Goal: Task Accomplishment & Management: Use online tool/utility

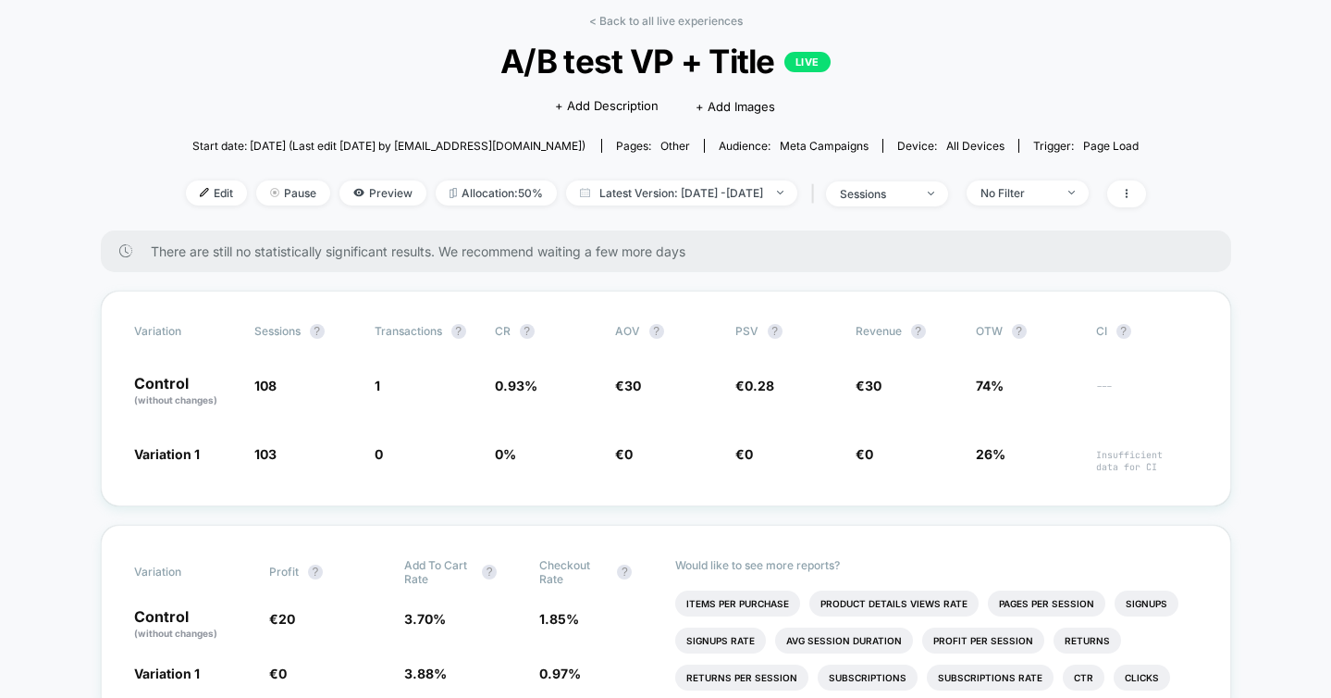
scroll to position [85, 0]
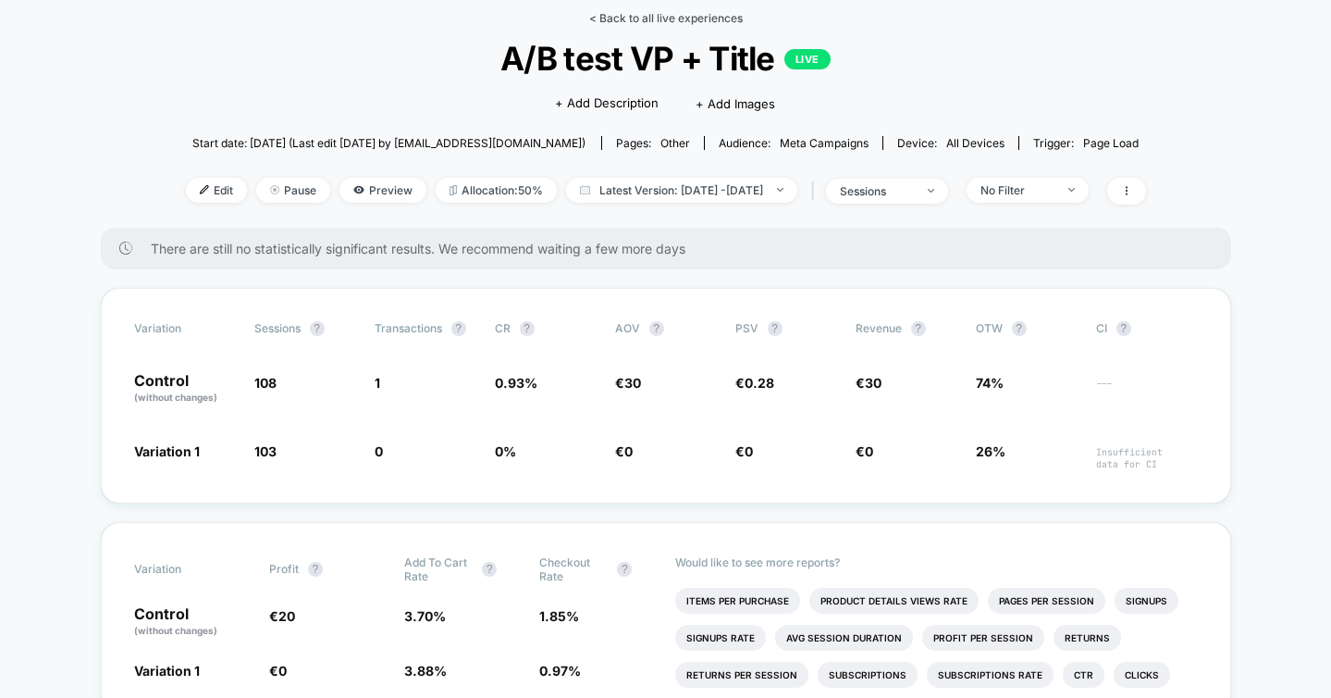
click at [632, 19] on link "< Back to all live experiences" at bounding box center [666, 18] width 154 height 14
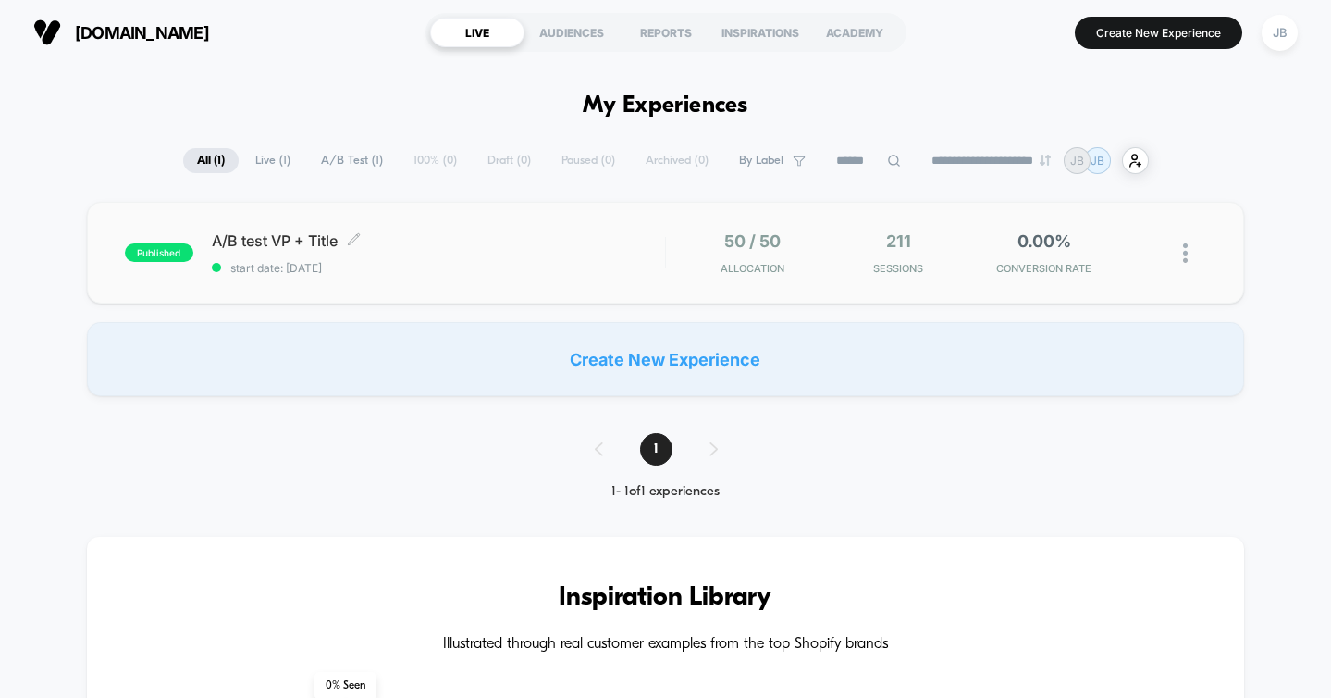
click at [570, 245] on span "A/B test VP + Title Click to edit experience details" at bounding box center [438, 240] width 453 height 19
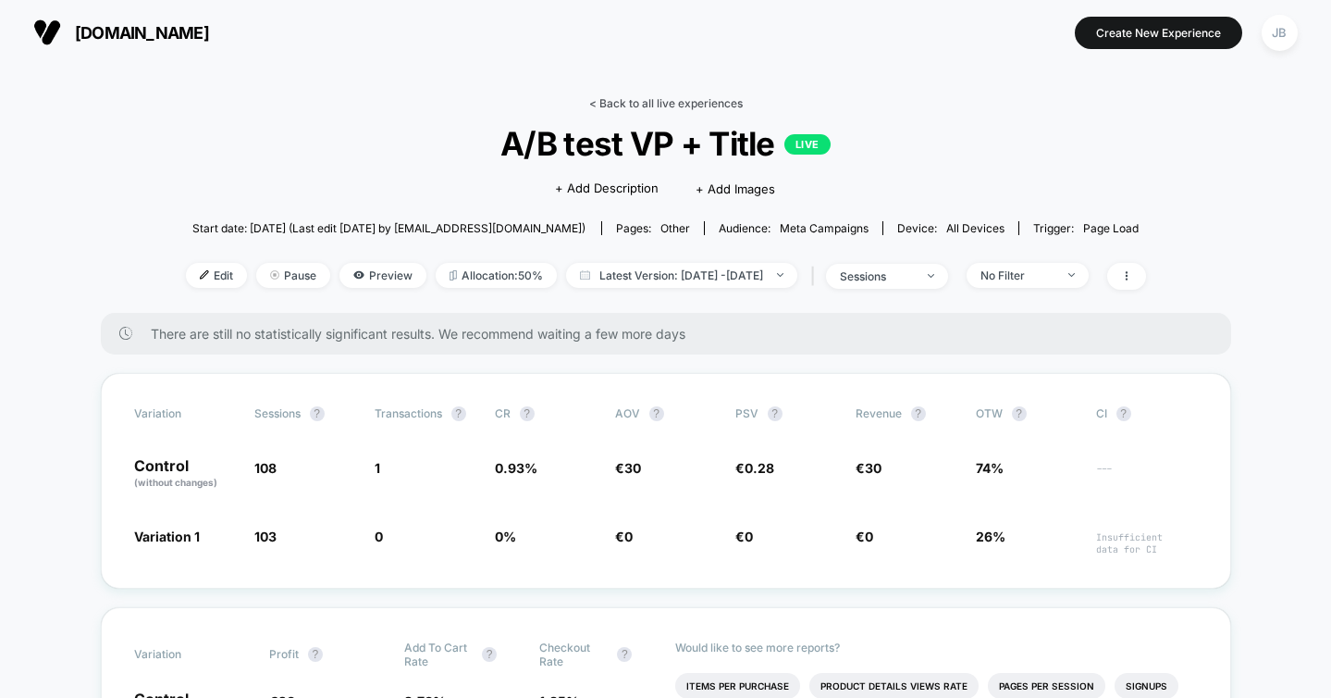
click at [610, 96] on link "< Back to all live experiences" at bounding box center [666, 103] width 154 height 14
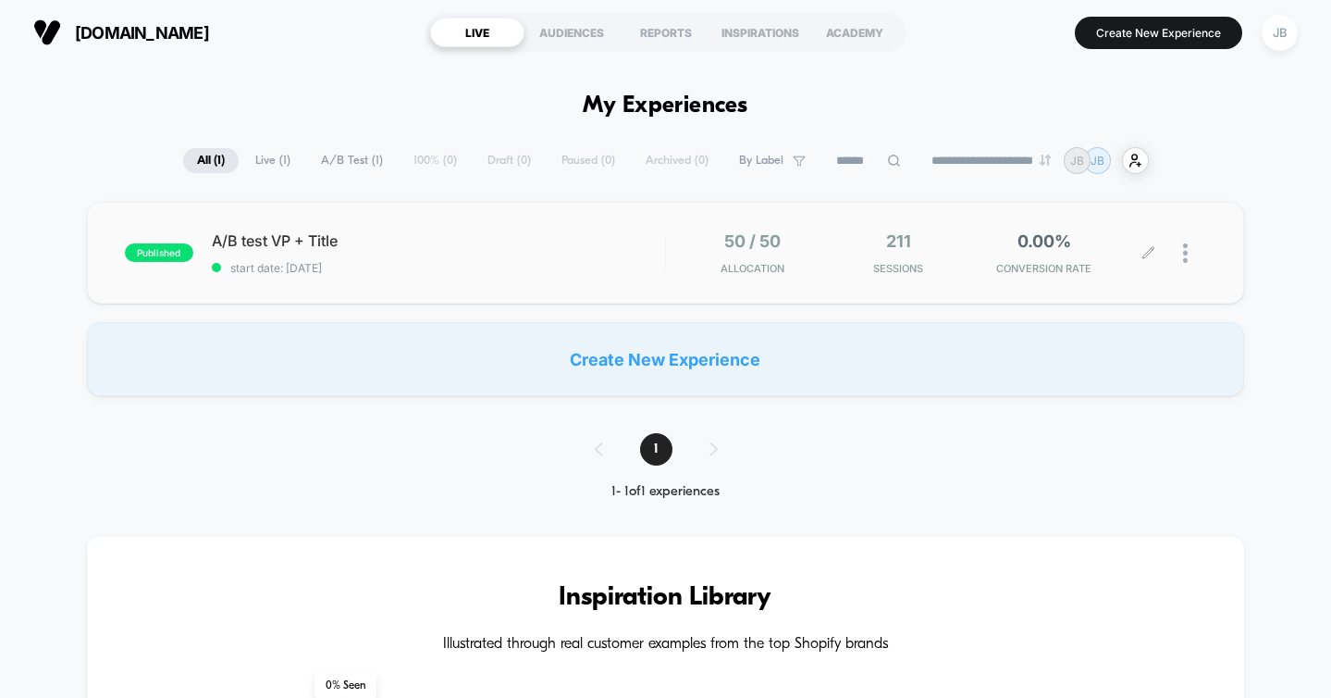
click at [1192, 261] on div at bounding box center [1194, 252] width 23 height 43
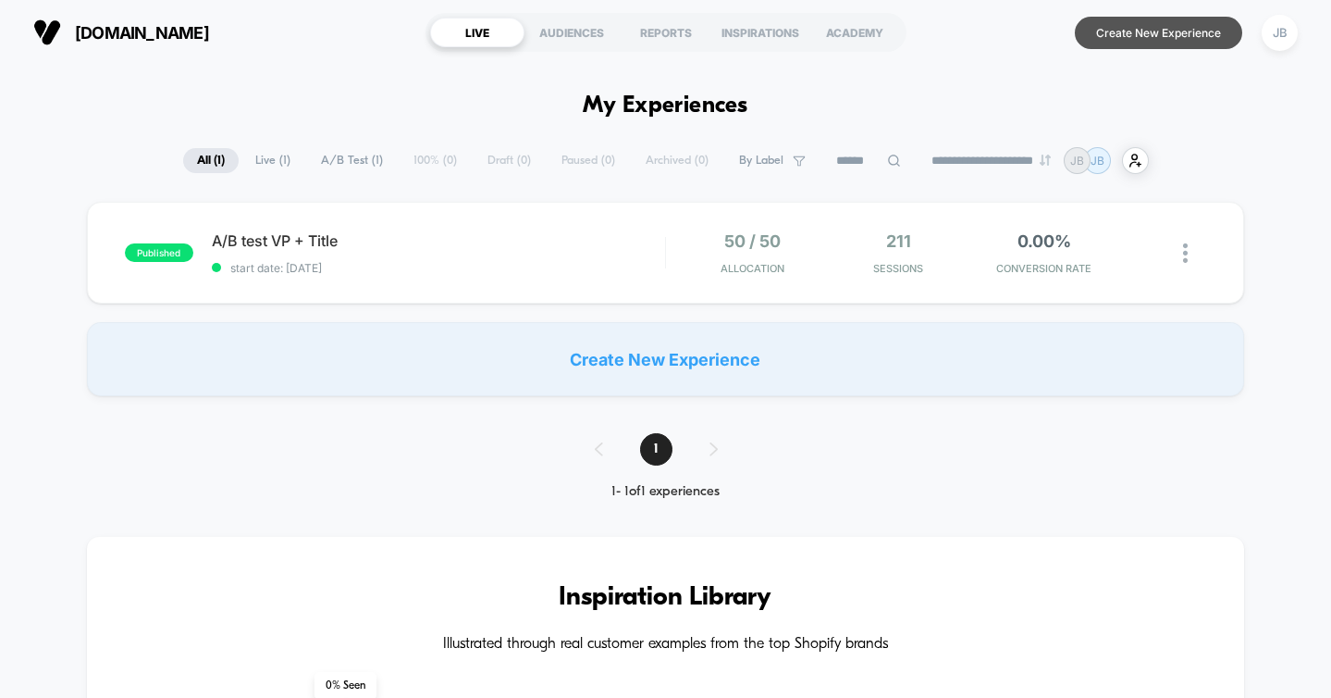
click at [1167, 23] on button "Create New Experience" at bounding box center [1158, 33] width 167 height 32
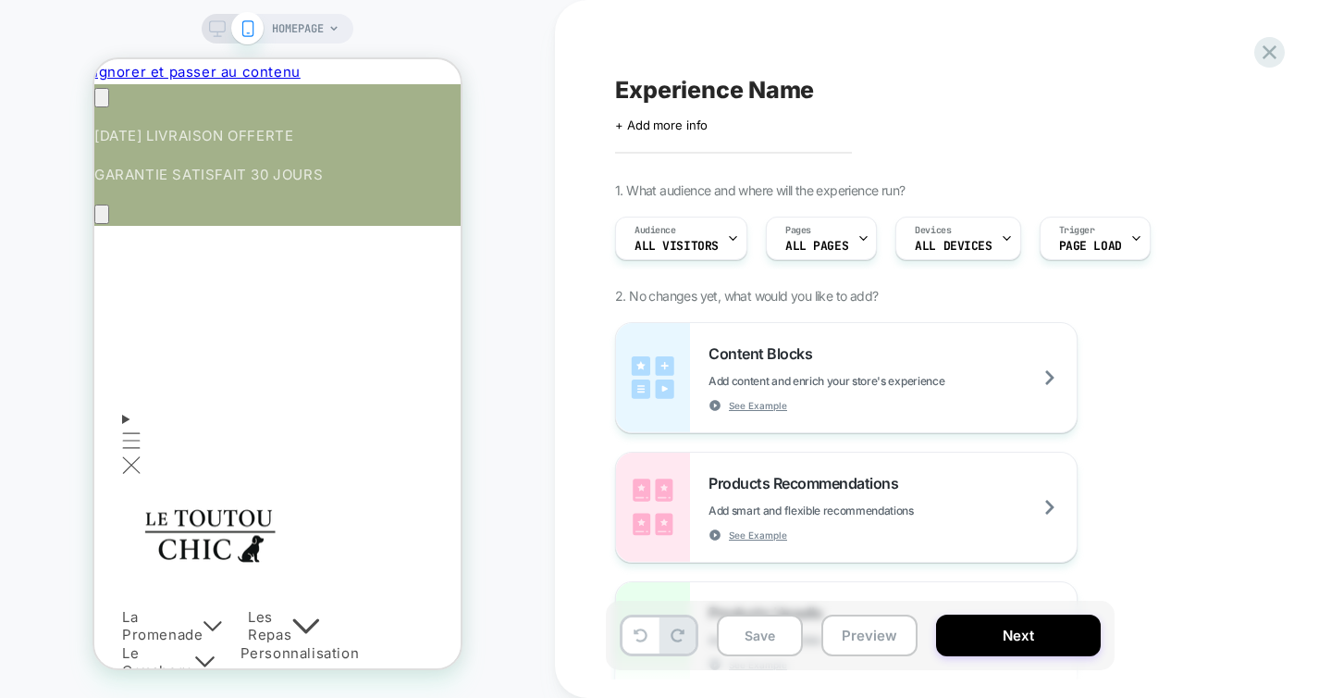
click at [686, 138] on div "Experience Name Click to edit experience details + Add more info 1. What audien…" at bounding box center [953, 349] width 694 height 661
click at [658, 128] on span "+ Add more info" at bounding box center [661, 124] width 93 height 15
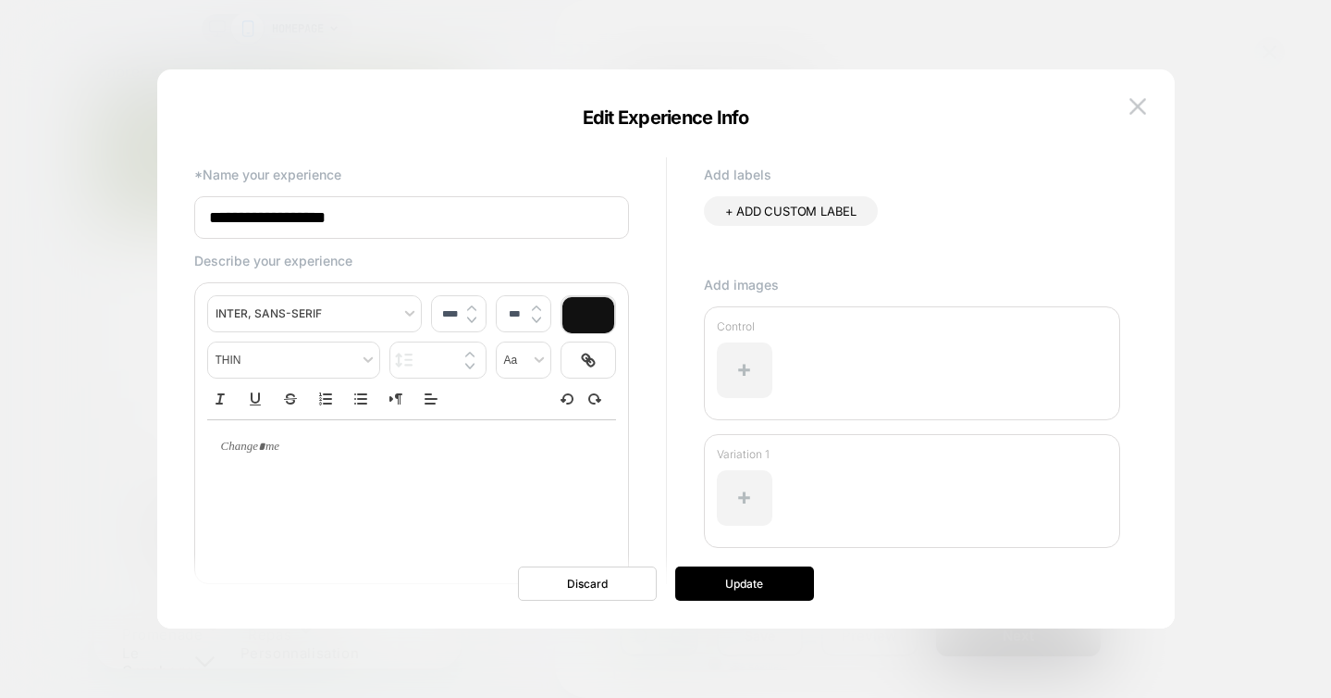
scroll to position [0, 0]
drag, startPoint x: 398, startPoint y: 223, endPoint x: 191, endPoint y: 225, distance: 207.2
click at [191, 225] on div "**********" at bounding box center [657, 382] width 944 height 459
type input "**********"
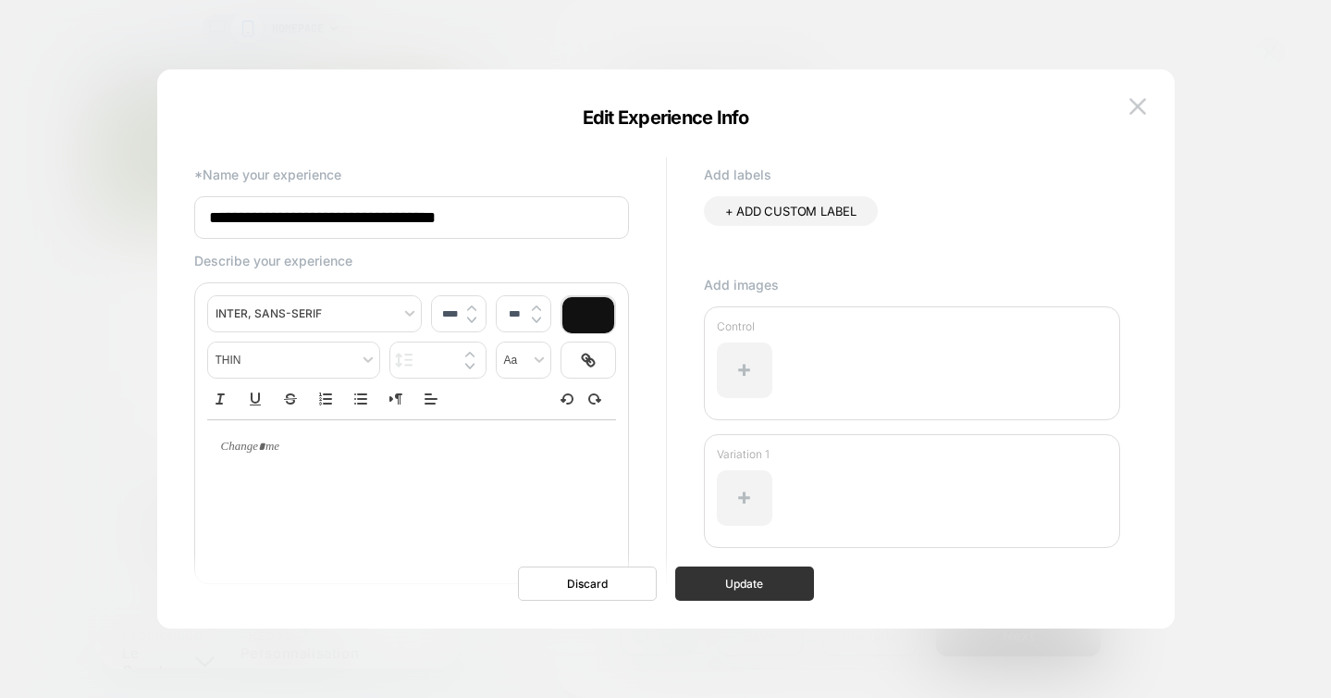
click at [766, 578] on button "Update" at bounding box center [744, 583] width 139 height 34
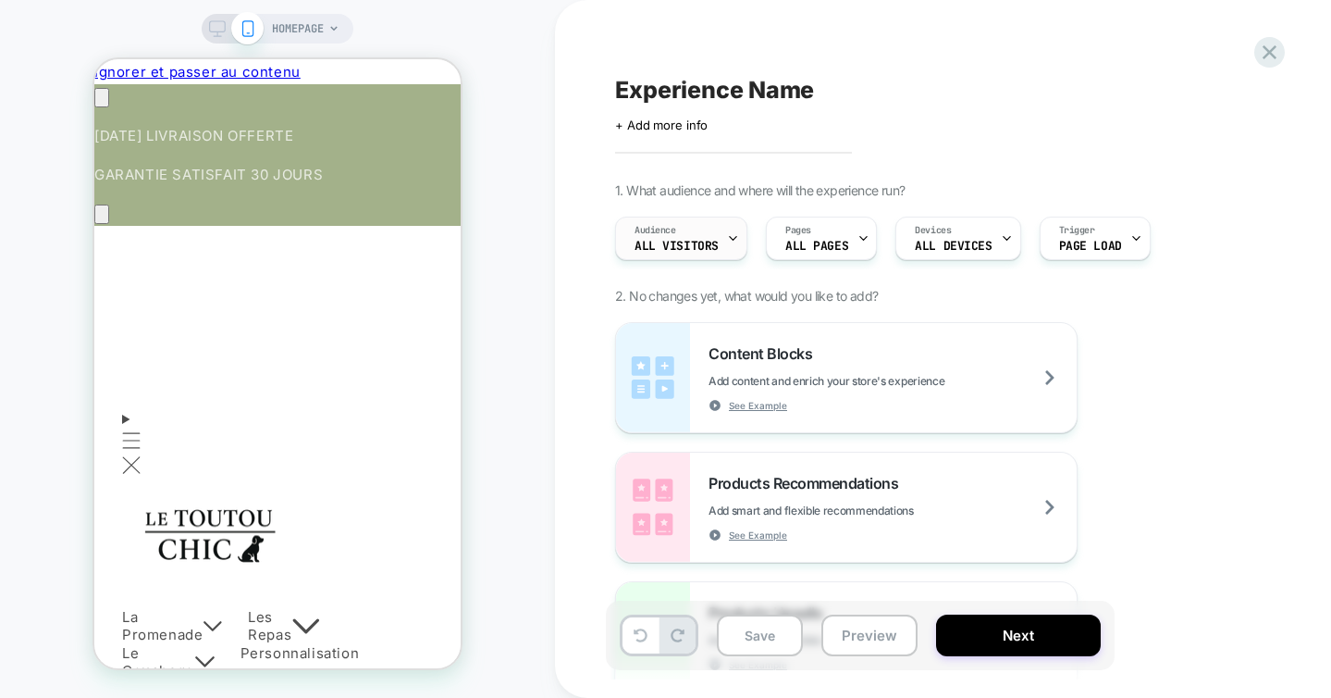
scroll to position [0, 0]
click at [680, 225] on div "Audience All Visitors" at bounding box center [676, 238] width 121 height 42
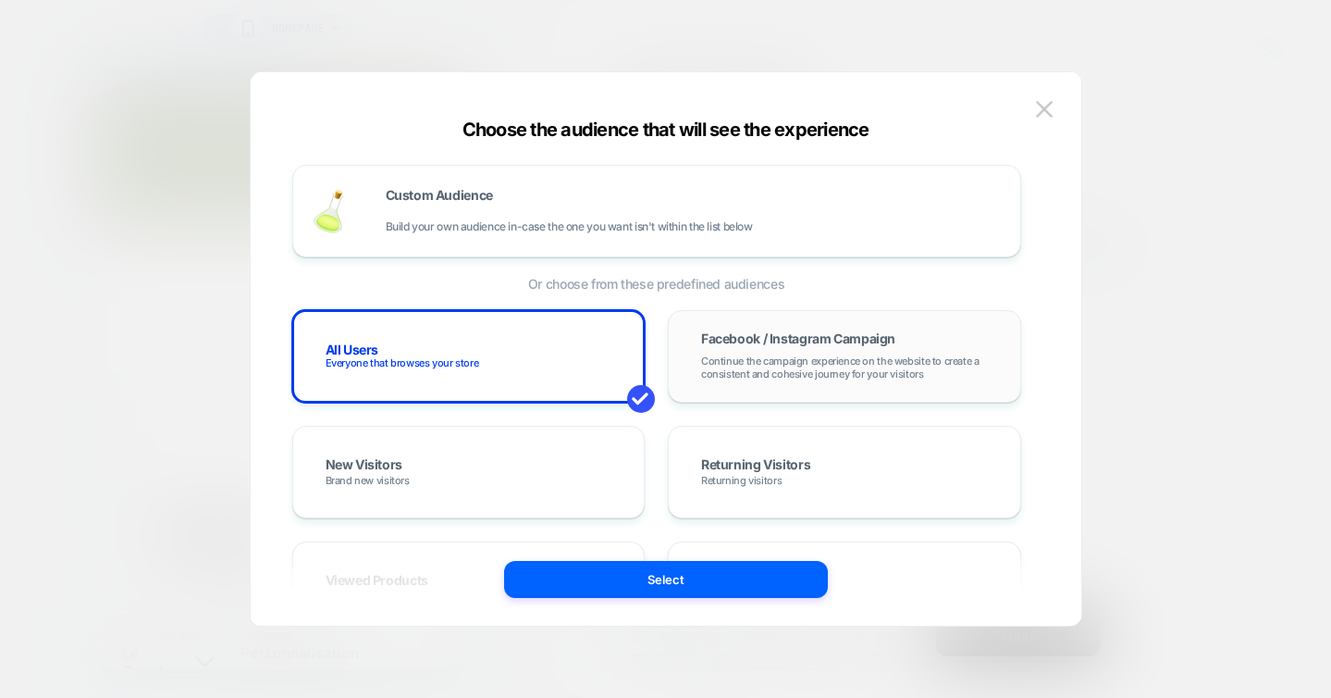
click at [801, 364] on span "Continue the campaign experience on the website to create a consistent and cohe…" at bounding box center [844, 367] width 287 height 26
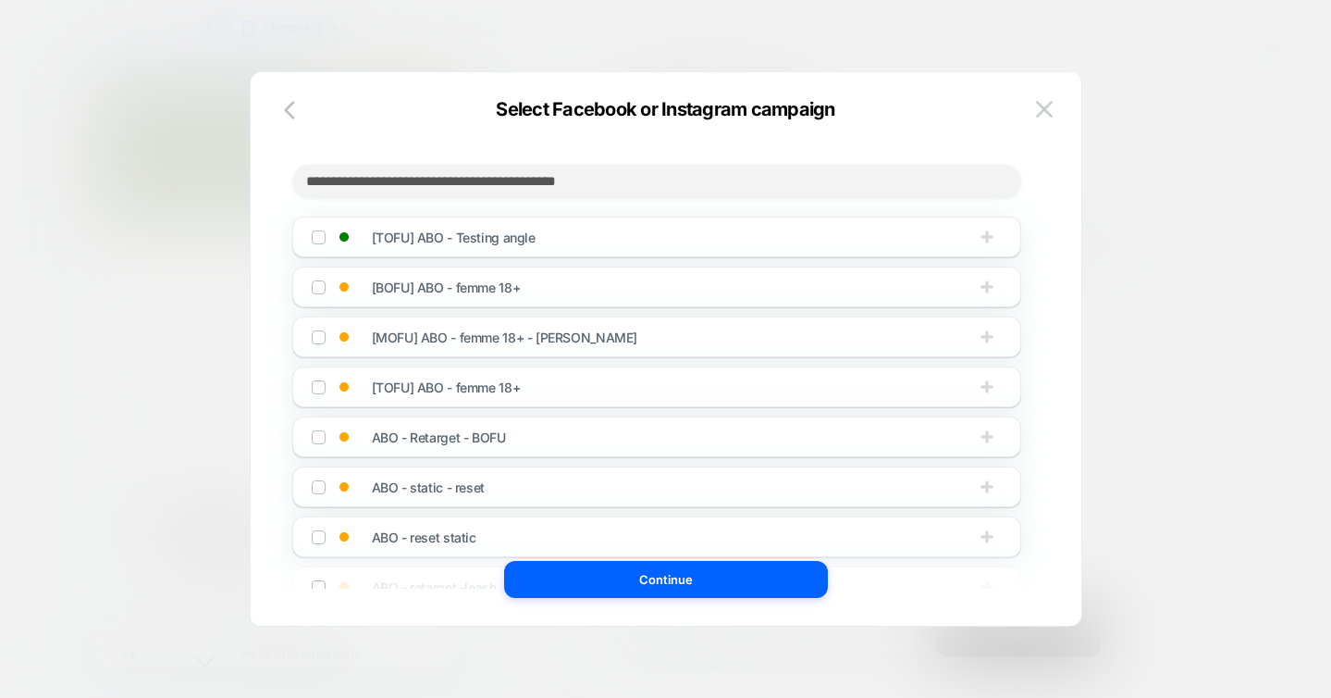
scroll to position [0, 261]
click at [316, 241] on img at bounding box center [318, 236] width 9 height 9
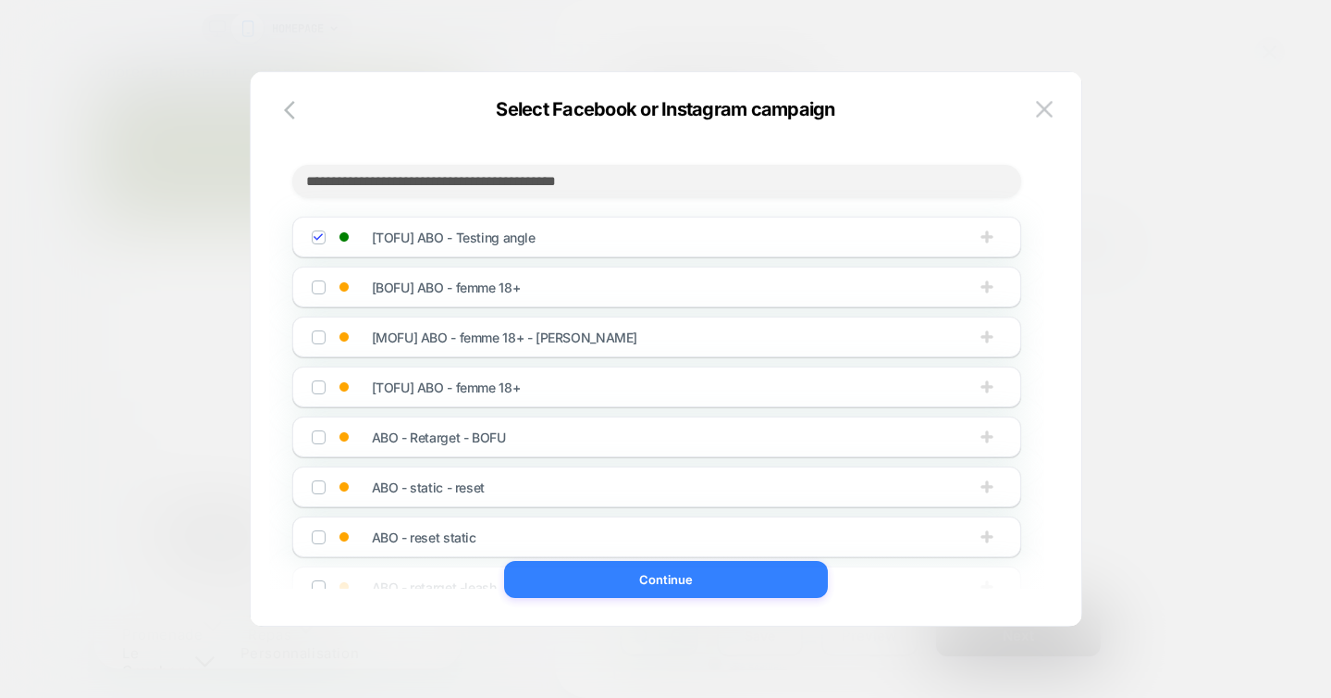
click at [591, 575] on button "Continue" at bounding box center [666, 579] width 324 height 37
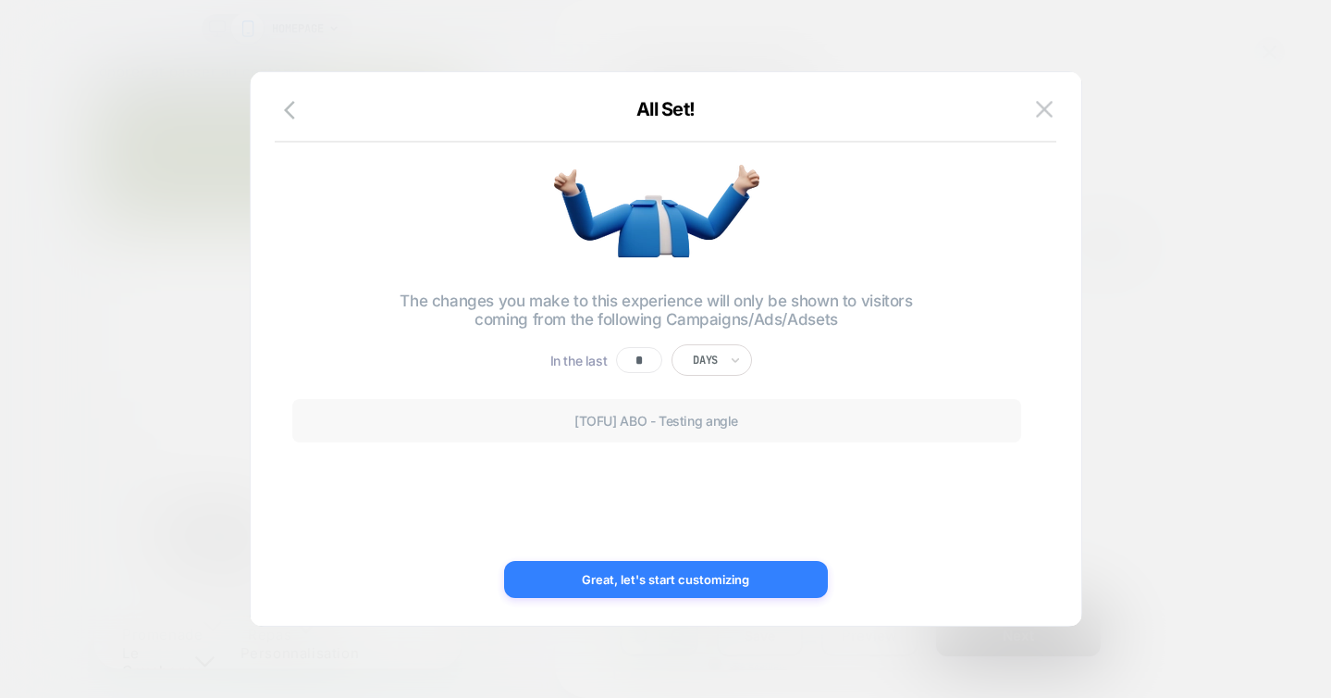
click at [688, 578] on button "Great, let's start customizing" at bounding box center [666, 579] width 324 height 37
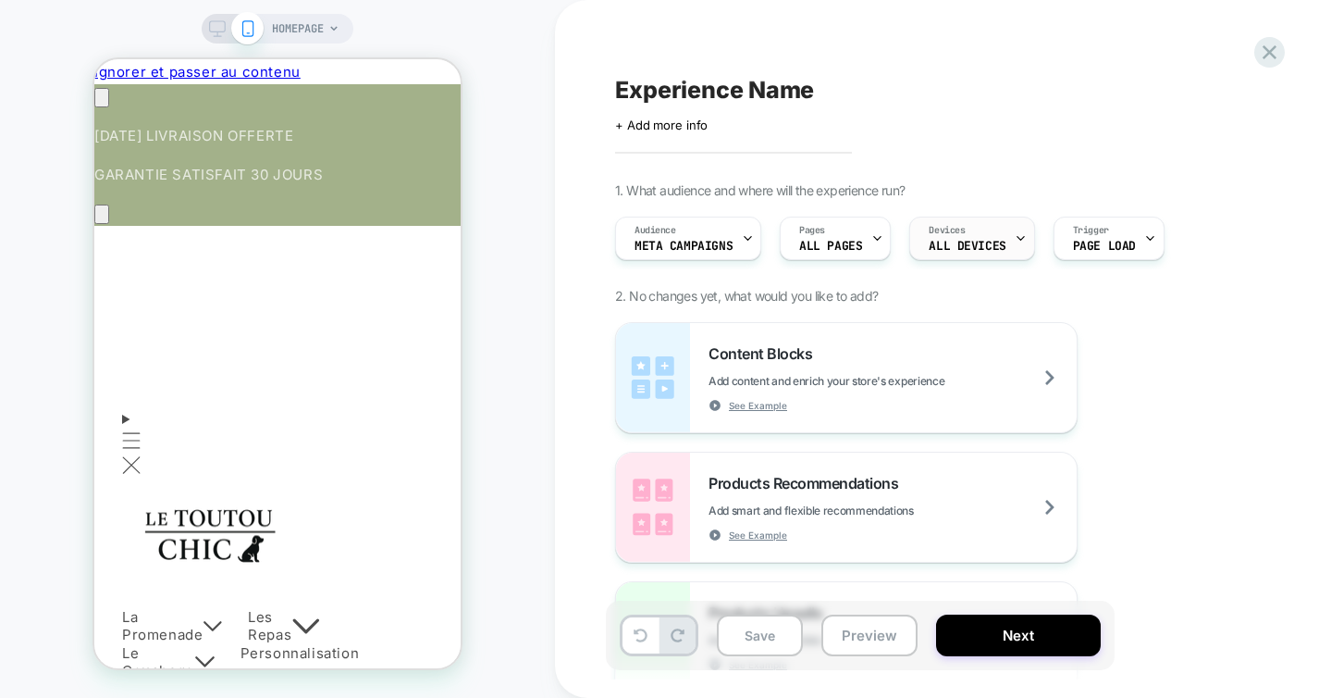
click at [983, 241] on span "ALL DEVICES" at bounding box center [967, 246] width 77 height 13
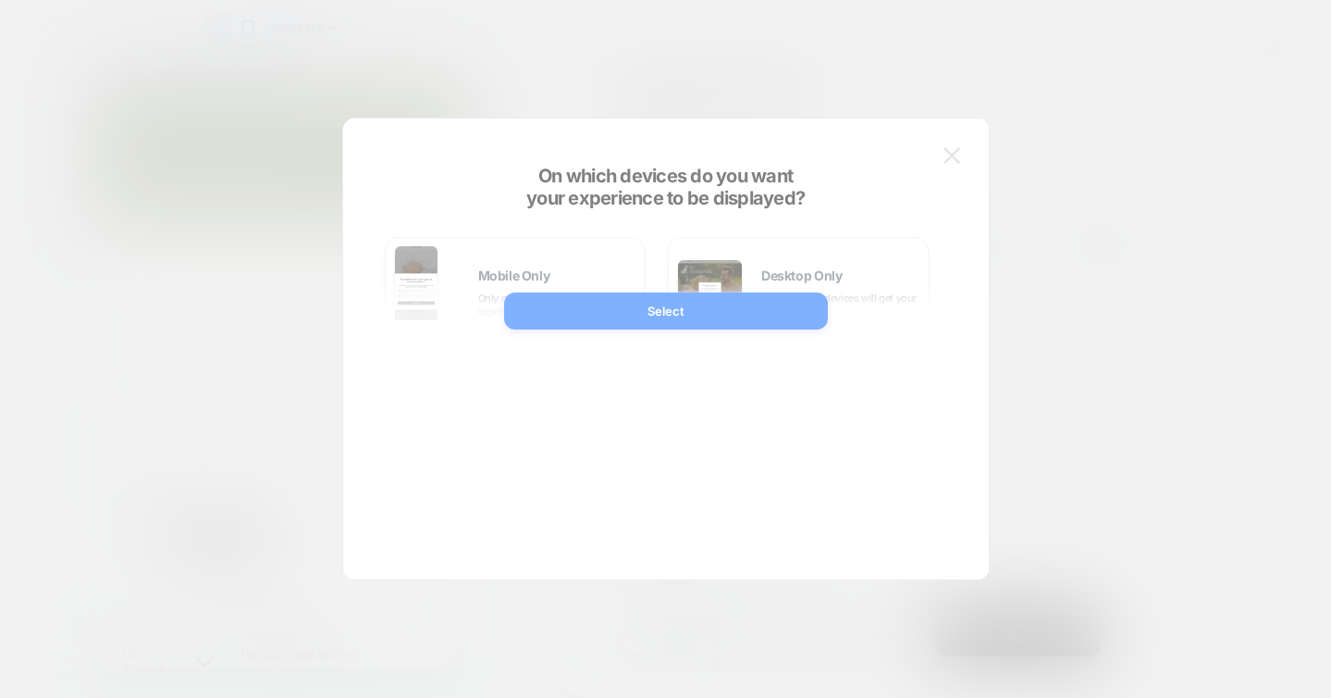
click at [1321, 261] on div at bounding box center [665, 349] width 1331 height 698
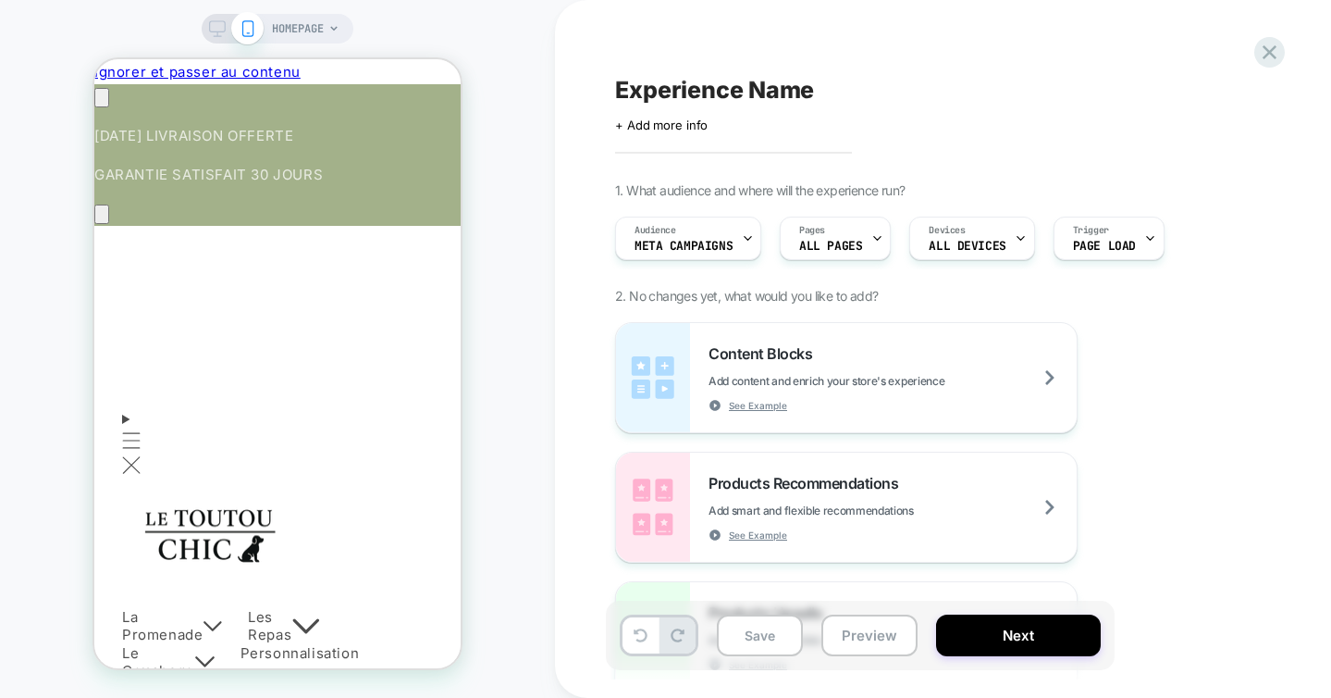
scroll to position [0, 0]
click at [843, 241] on span "ALL PAGES" at bounding box center [830, 246] width 63 height 13
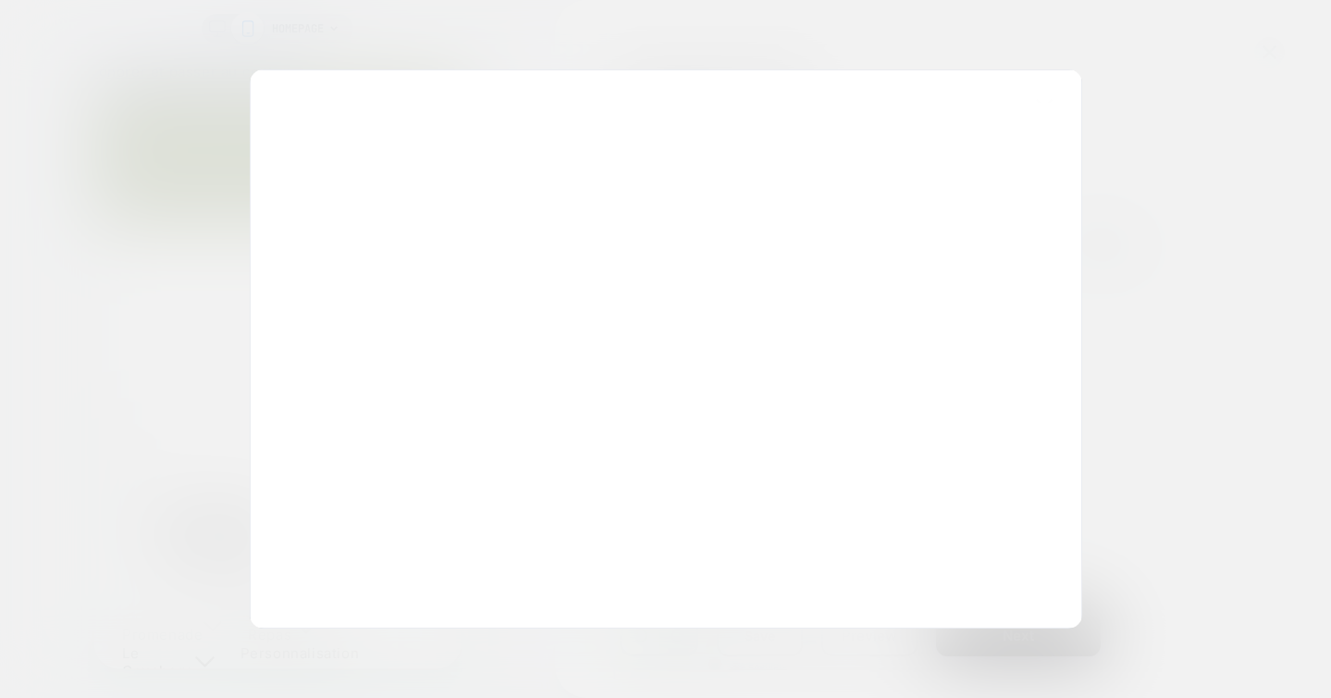
scroll to position [0, 261]
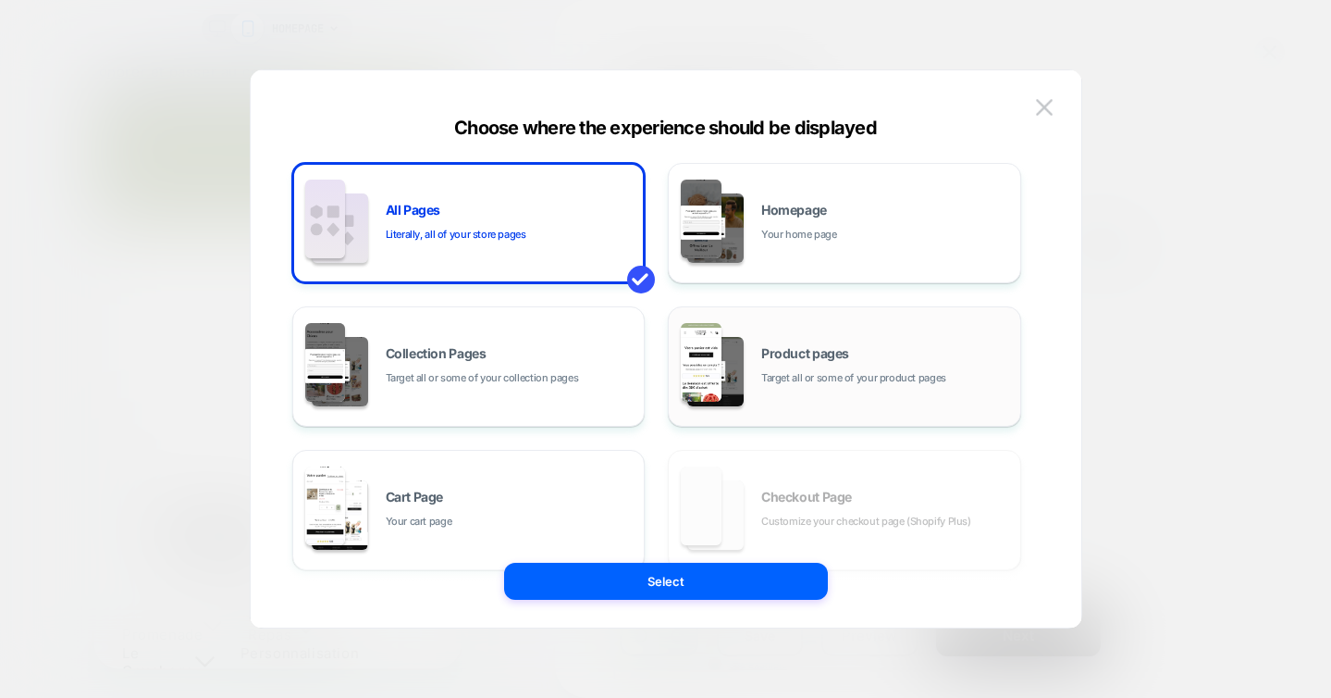
click at [817, 360] on span "Product pages" at bounding box center [805, 353] width 88 height 13
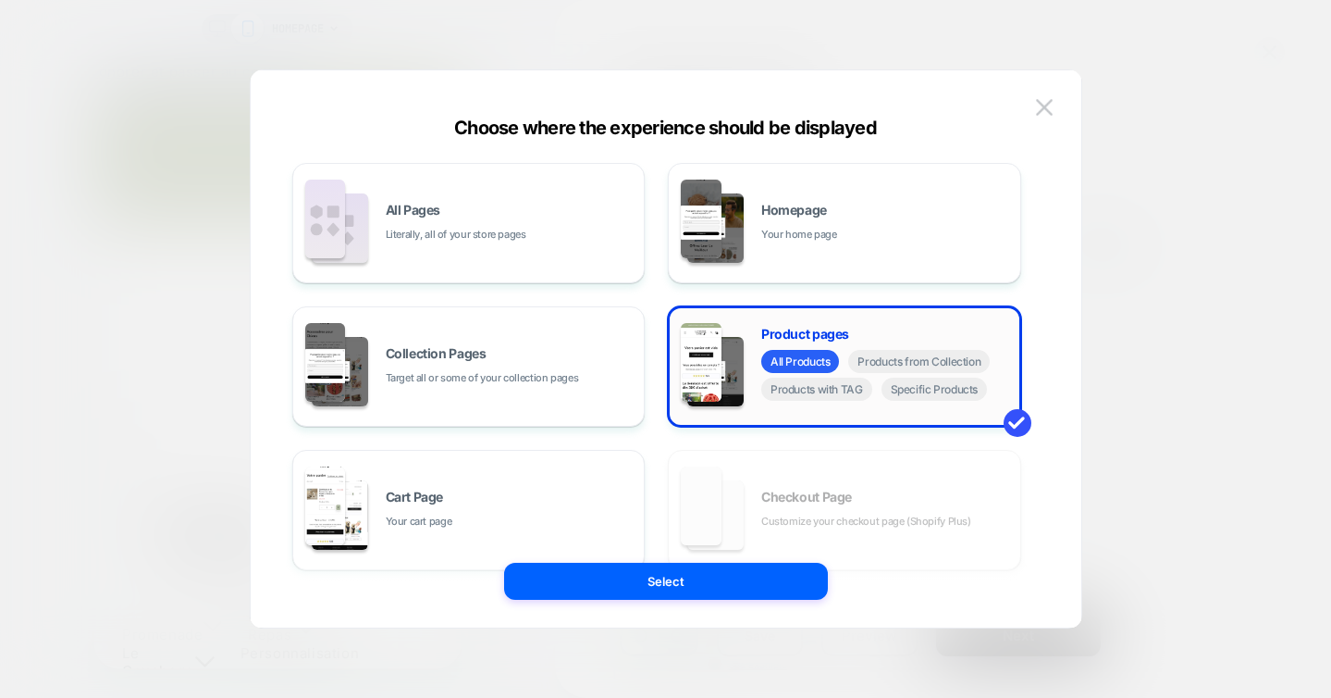
scroll to position [0, 0]
click at [914, 396] on span "Specific Products" at bounding box center [935, 388] width 106 height 23
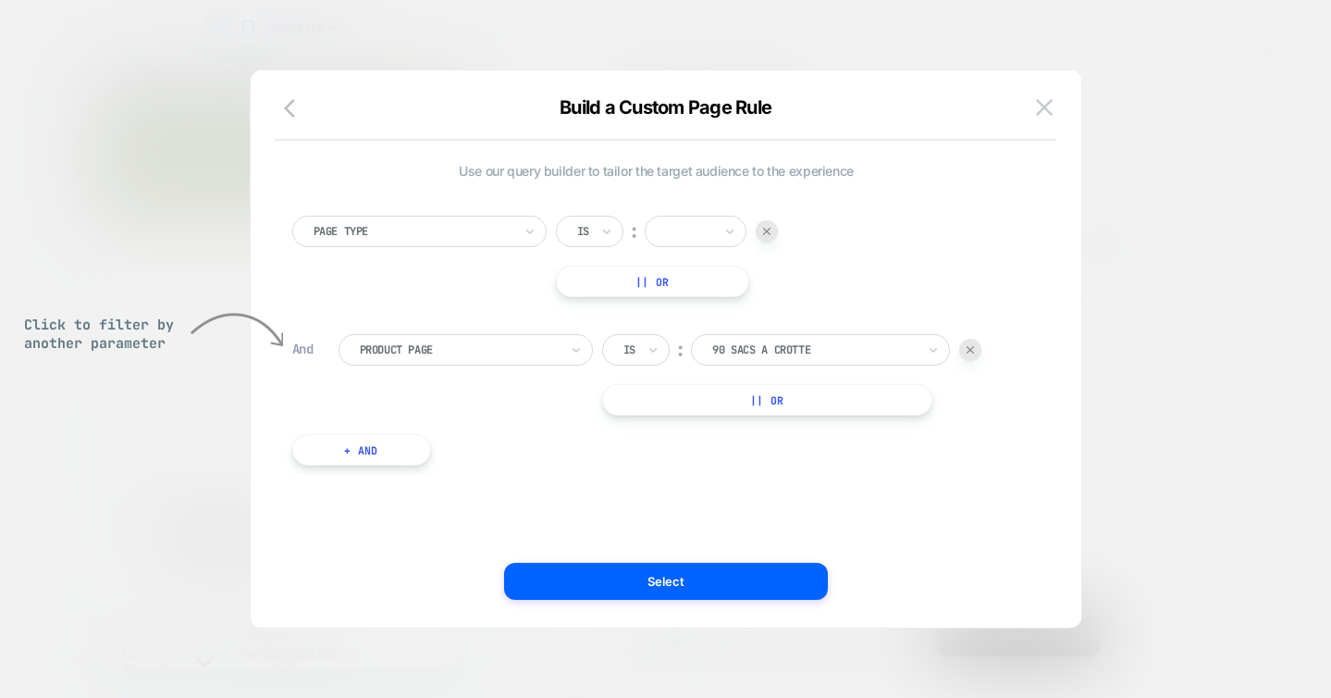
scroll to position [0, 261]
click at [771, 228] on img at bounding box center [766, 231] width 7 height 7
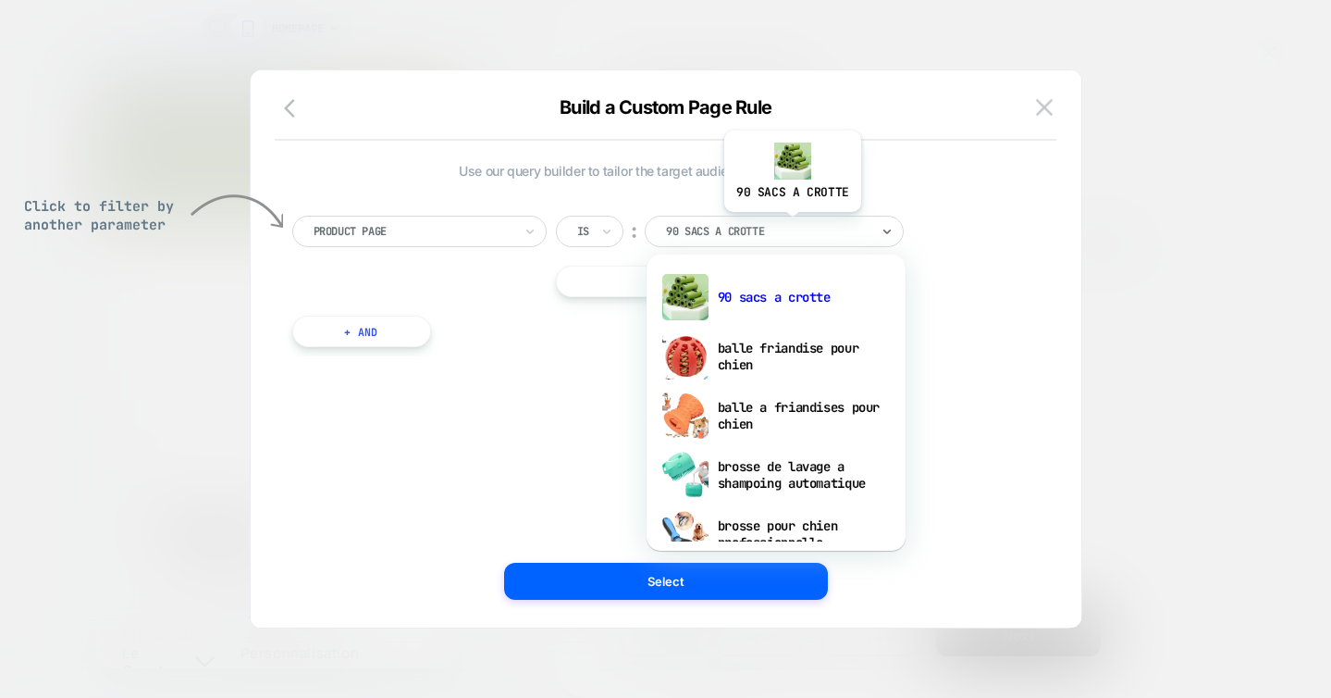
click at [791, 226] on div at bounding box center [768, 231] width 204 height 17
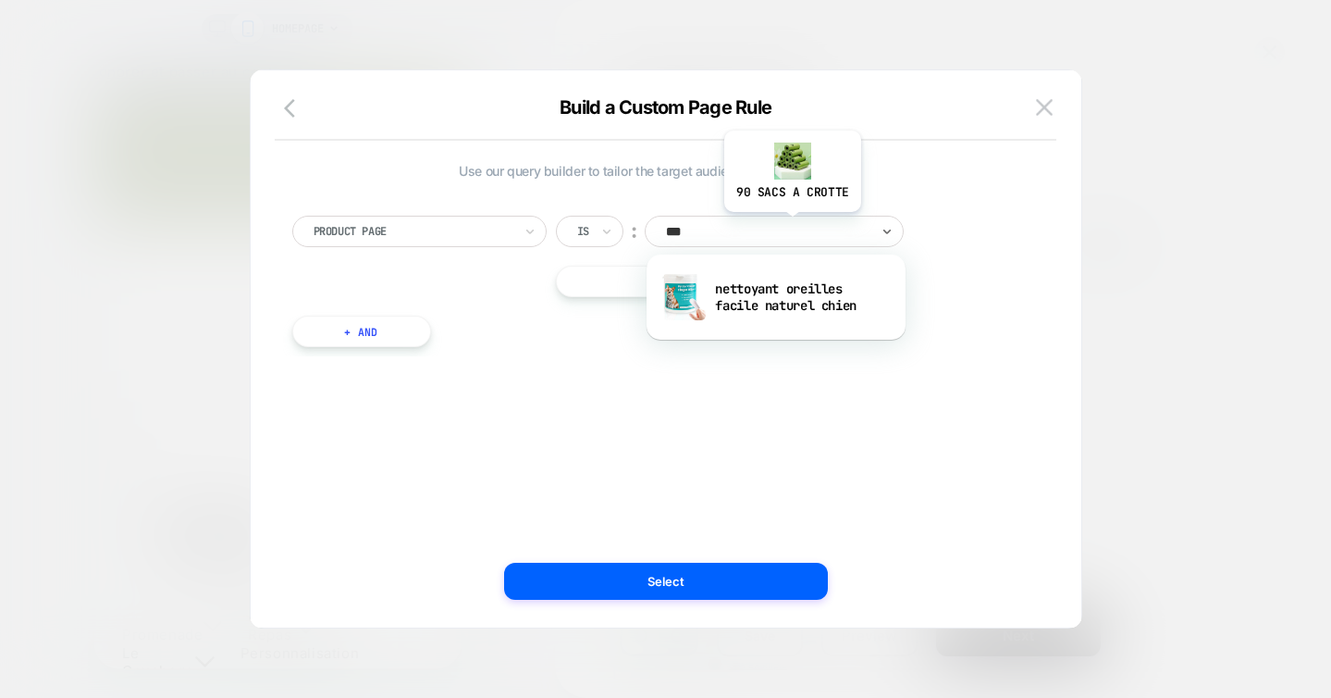
type input "****"
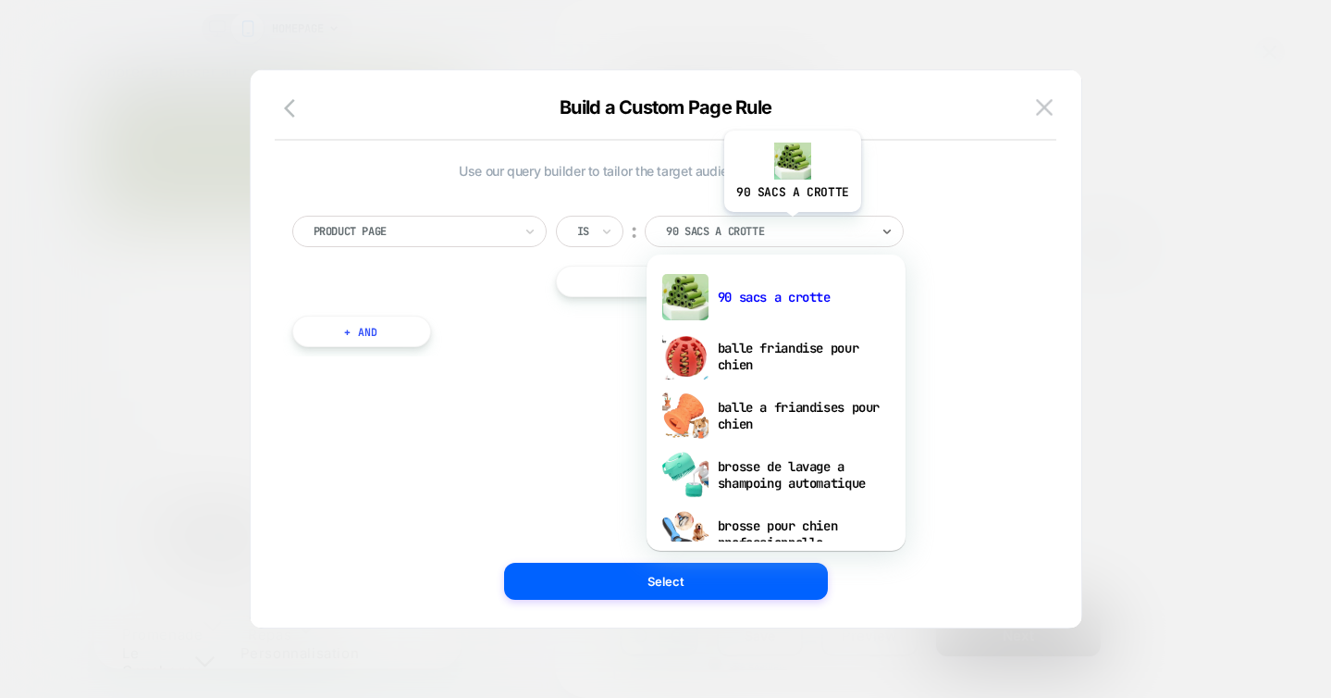
scroll to position [0, 261]
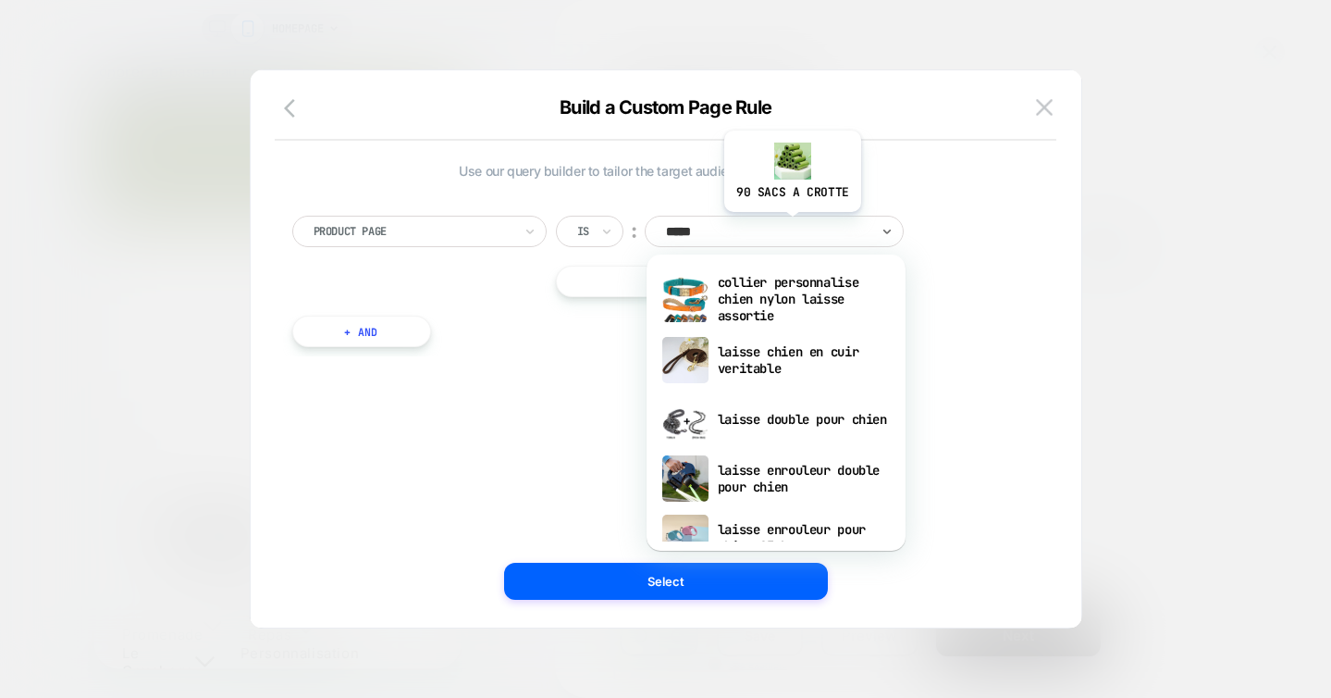
type input "******"
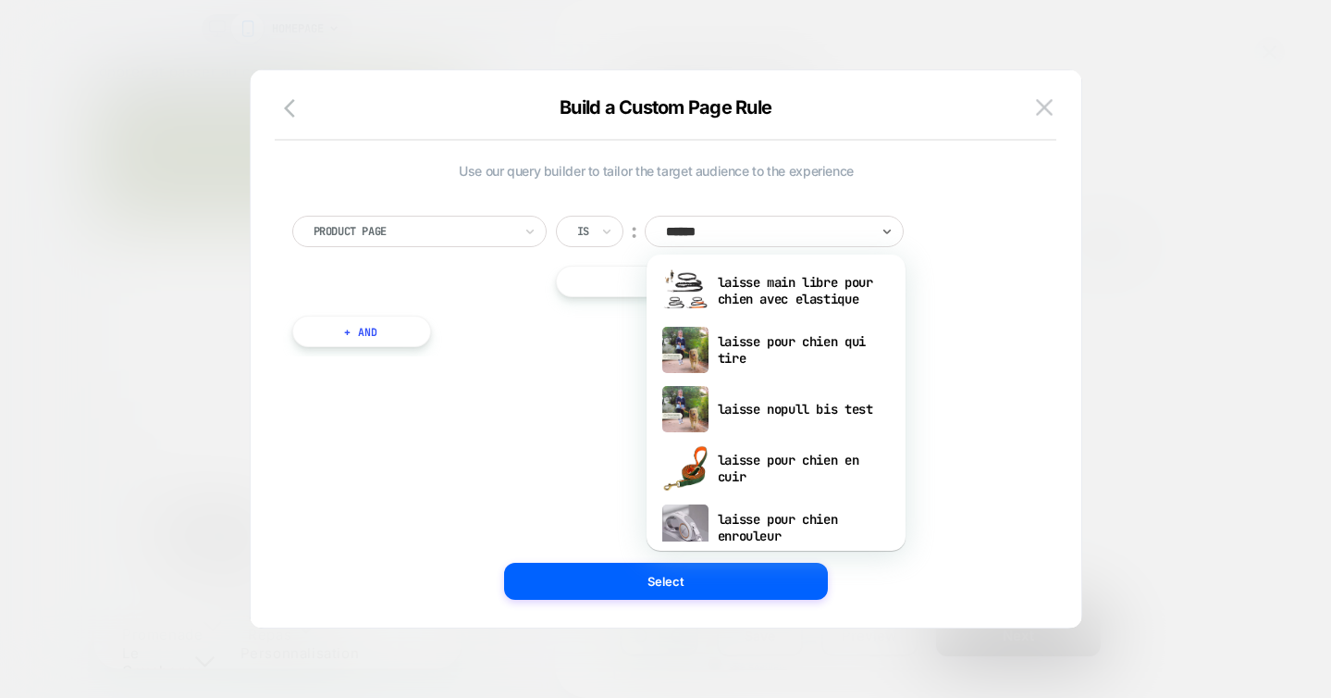
scroll to position [473, 0]
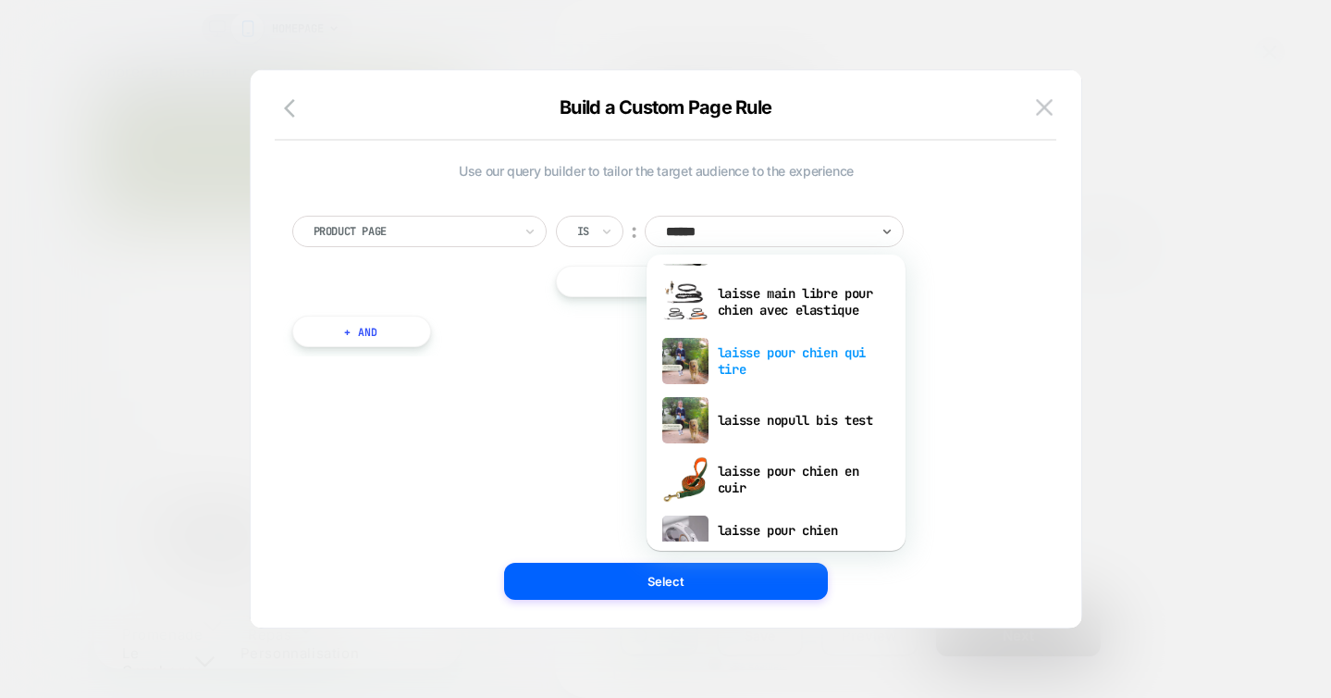
click at [742, 358] on div "laisse pour chien qui tire" at bounding box center [776, 360] width 241 height 59
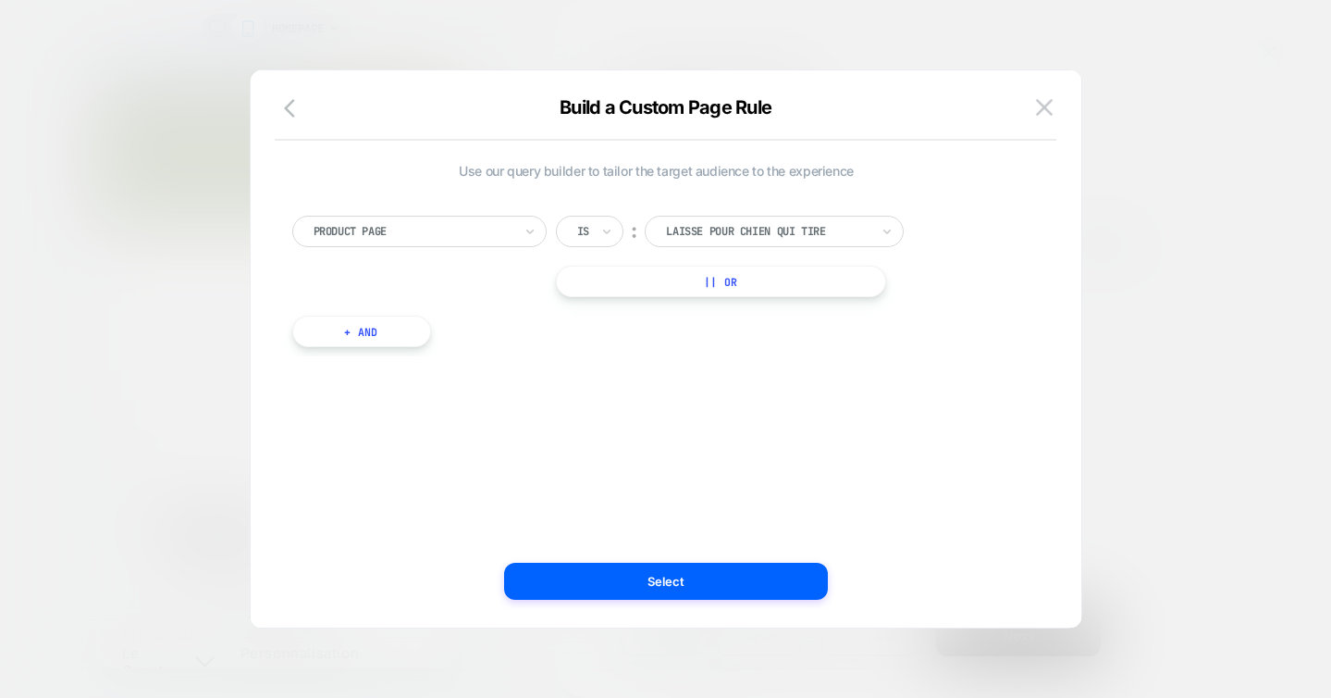
scroll to position [0, 0]
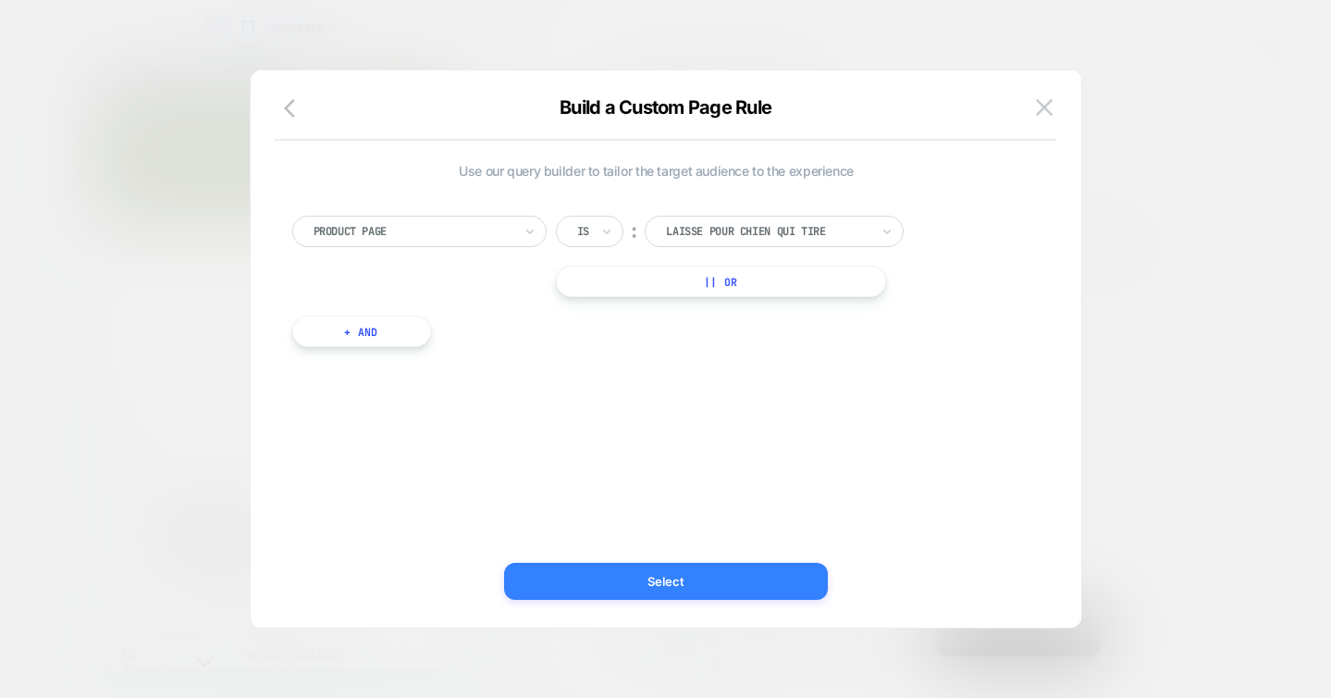
click at [677, 592] on button "Select" at bounding box center [666, 580] width 324 height 37
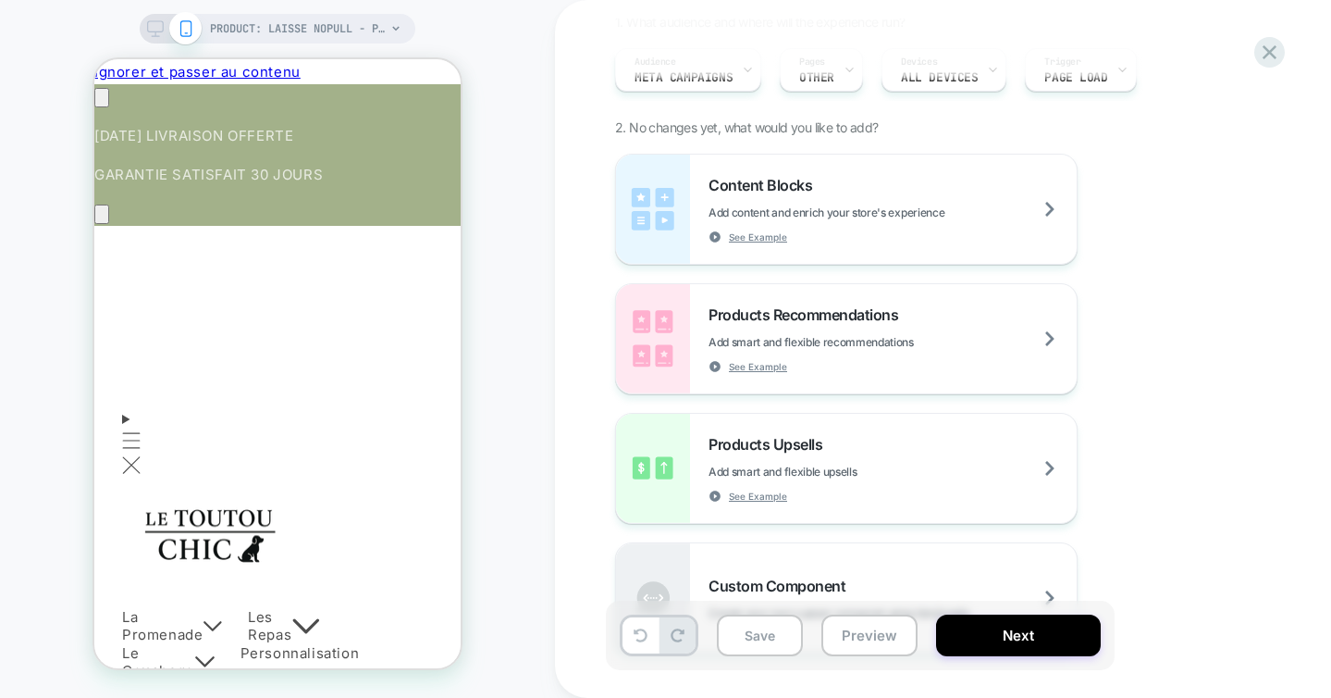
scroll to position [169, 0]
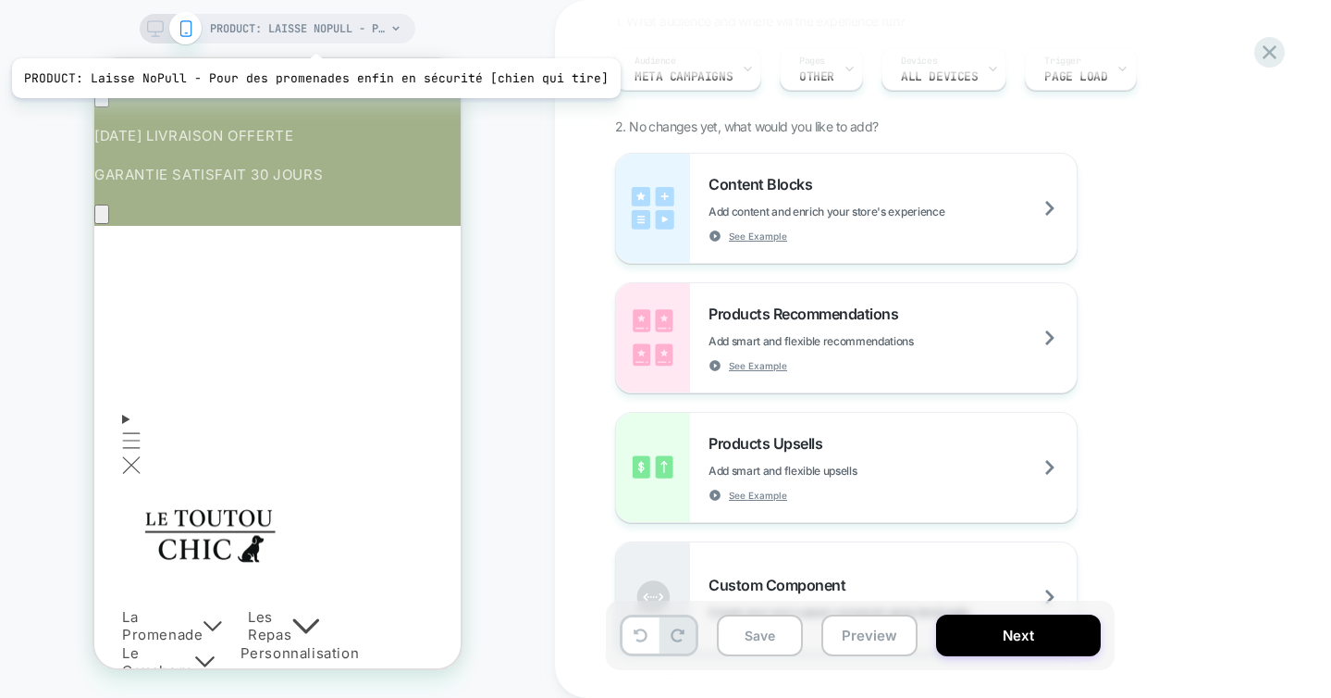
click at [309, 33] on span "PRODUCT: Laisse NoPull - Pour des promenades enfin en sécurité [chien qui tire]" at bounding box center [298, 29] width 176 height 30
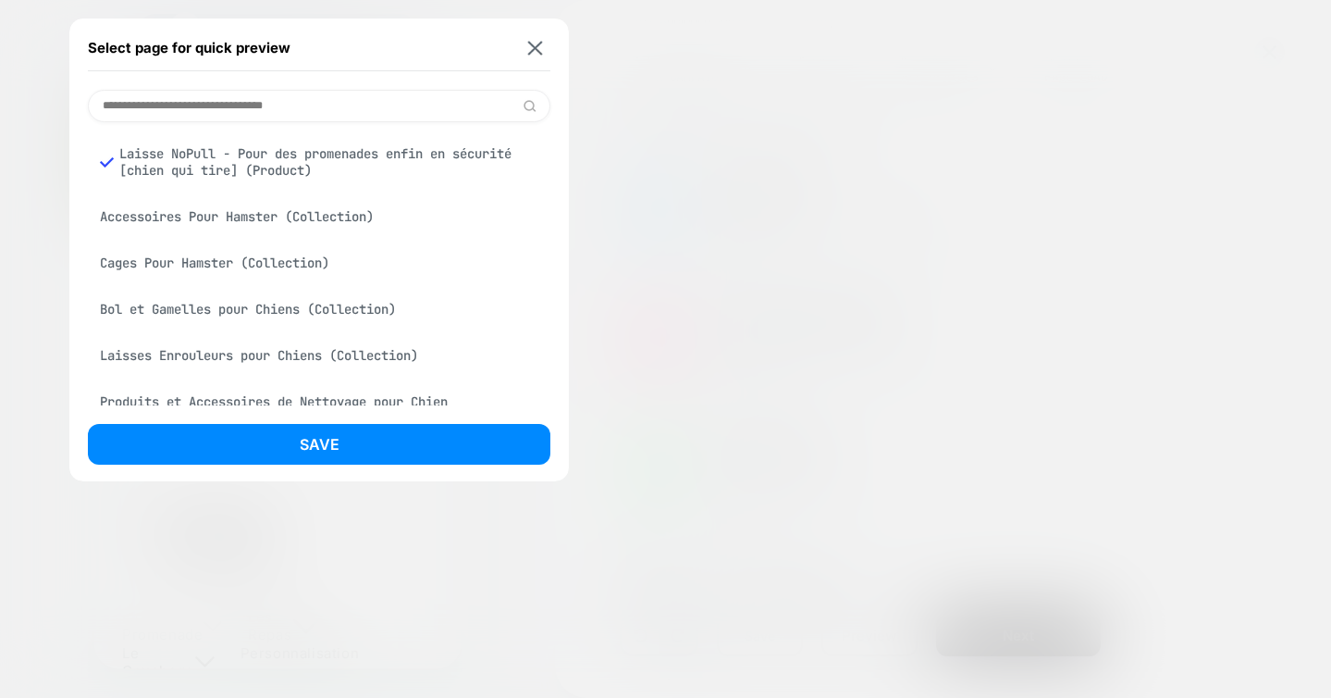
click at [250, 162] on div "Laisse NoPull - Pour des promenades enfin en sécurité [chien qui tire] (Product)" at bounding box center [319, 162] width 463 height 52
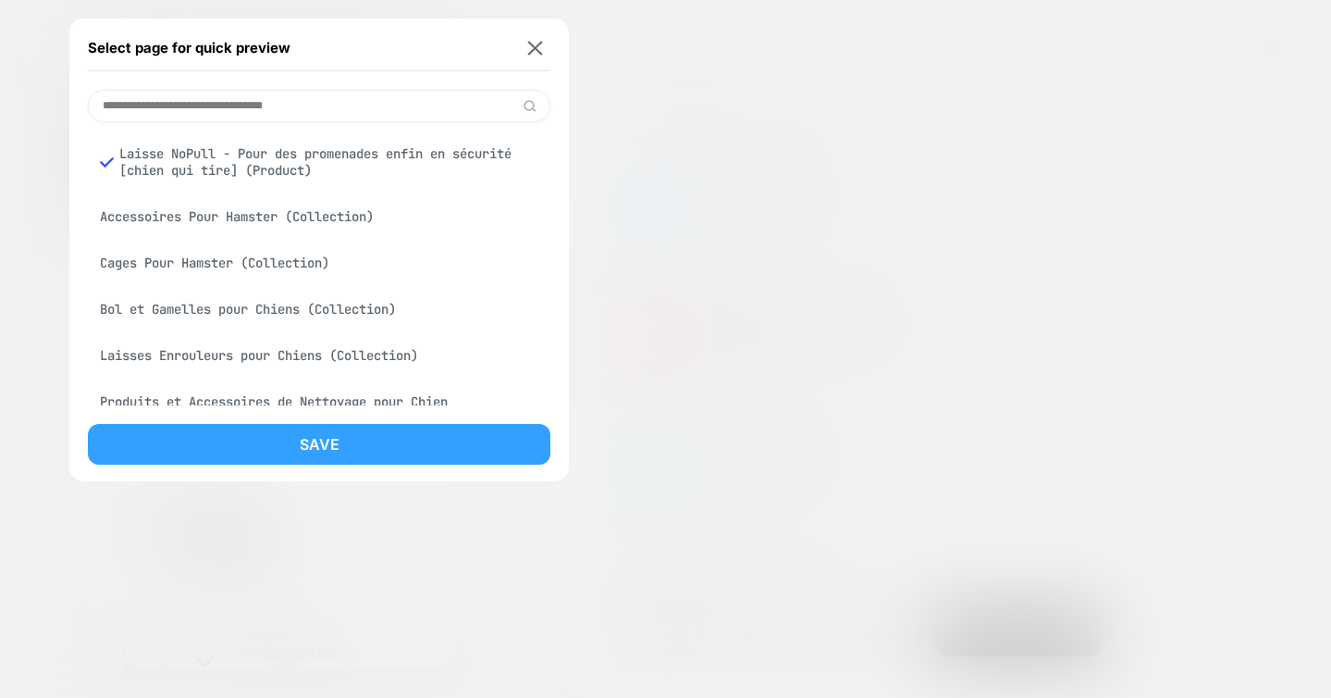
click at [303, 446] on button "Save" at bounding box center [319, 444] width 463 height 41
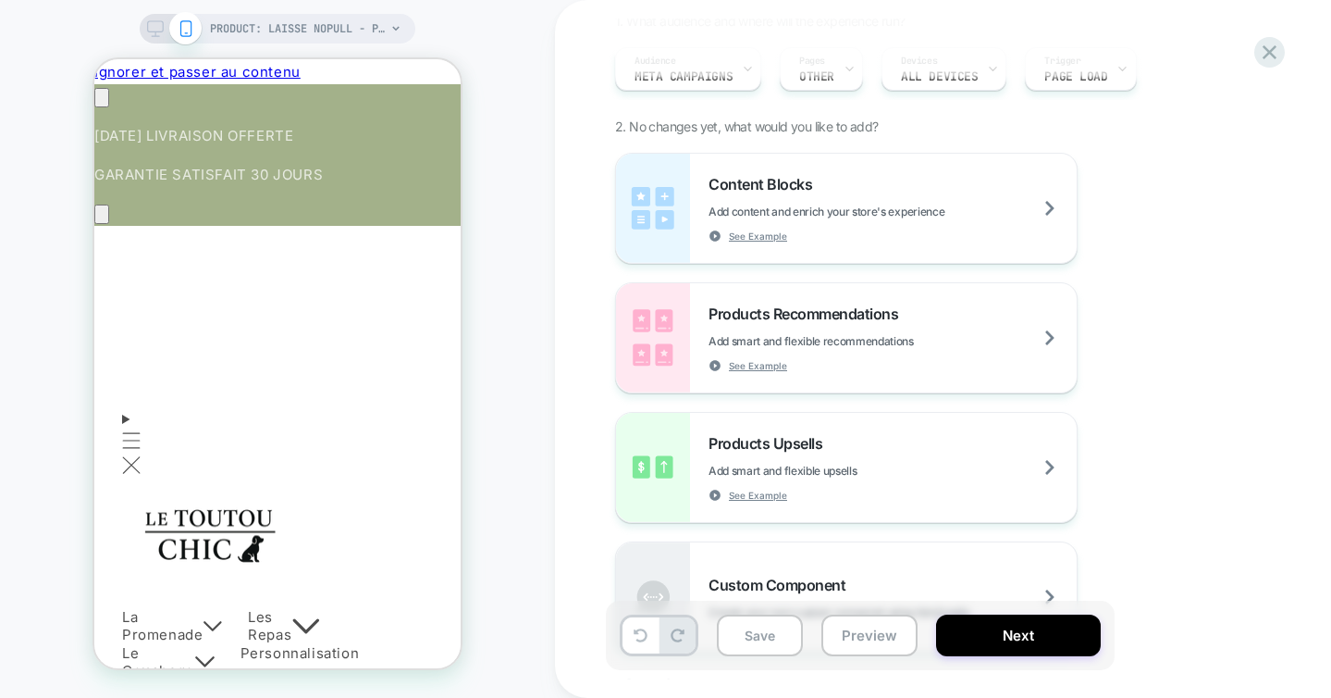
click at [155, 38] on div "PRODUCT: Laisse NoPull - Pour des promenades enfin en sécurité [chien qui tire]" at bounding box center [278, 29] width 276 height 30
click at [152, 31] on icon at bounding box center [155, 28] width 17 height 17
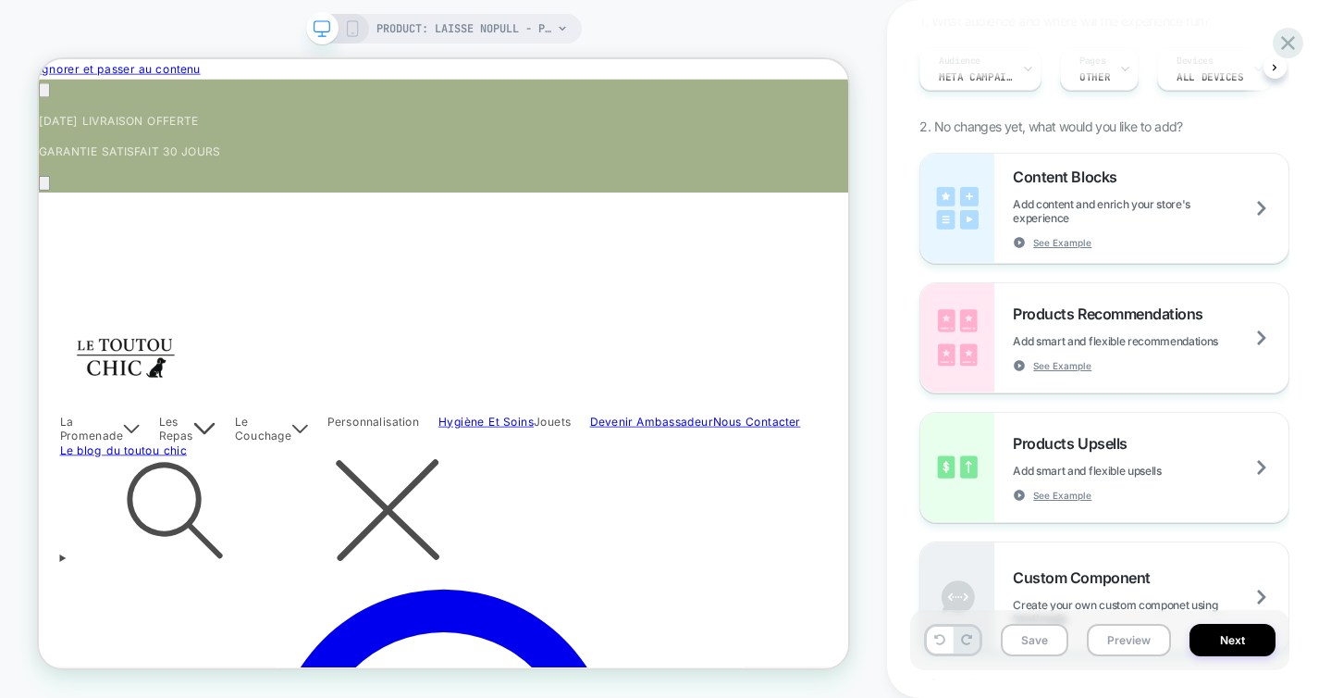
click at [352, 31] on icon at bounding box center [352, 28] width 17 height 17
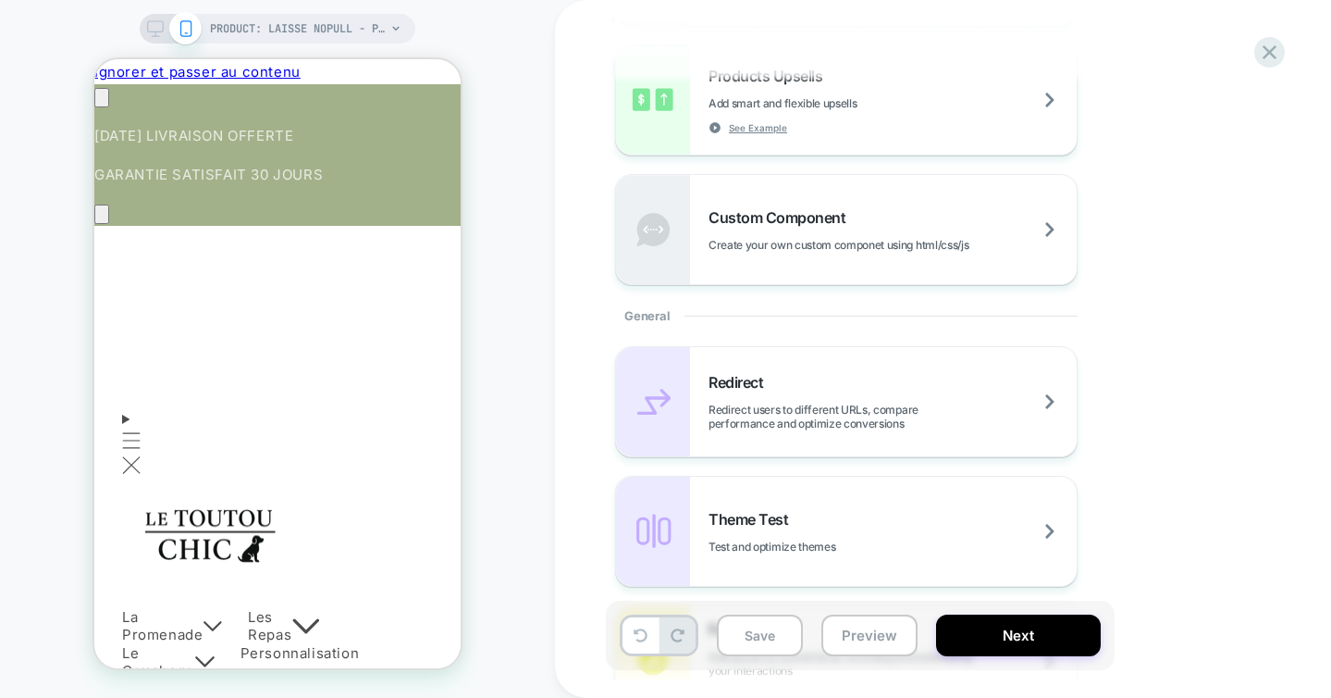
scroll to position [594, 0]
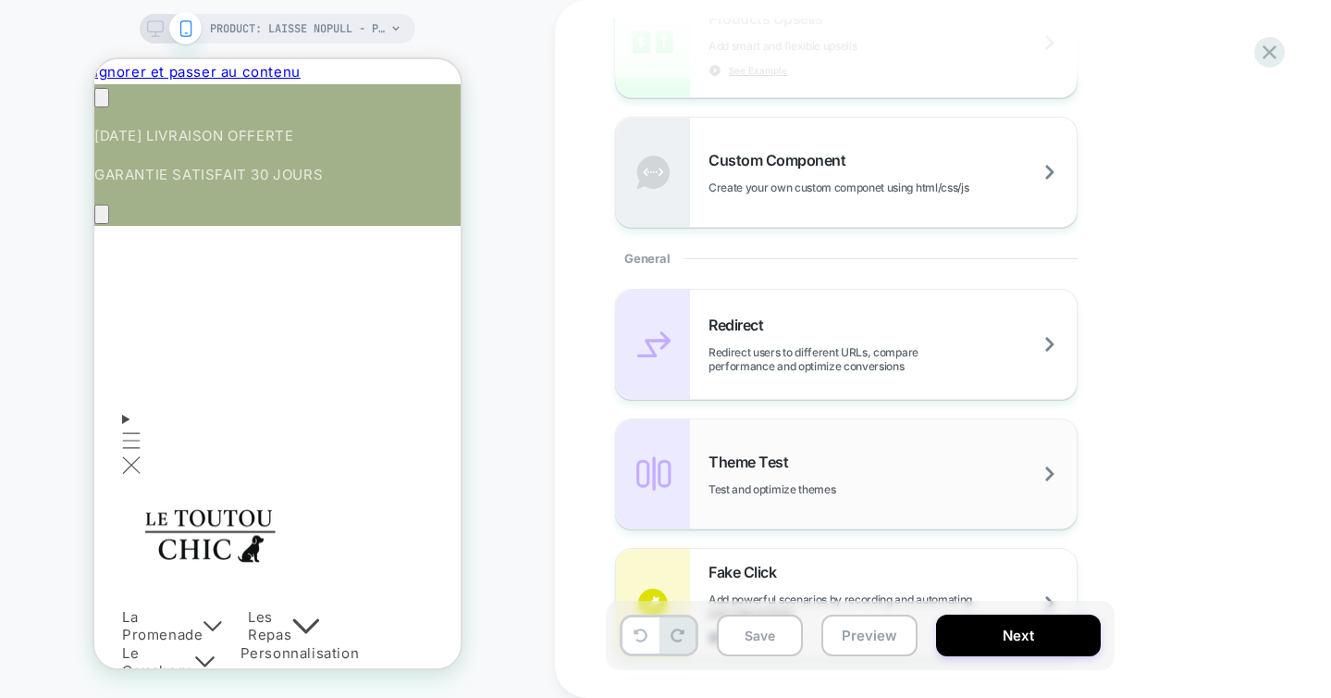
click at [878, 449] on div "Theme Test Test and optimize themes" at bounding box center [846, 473] width 461 height 109
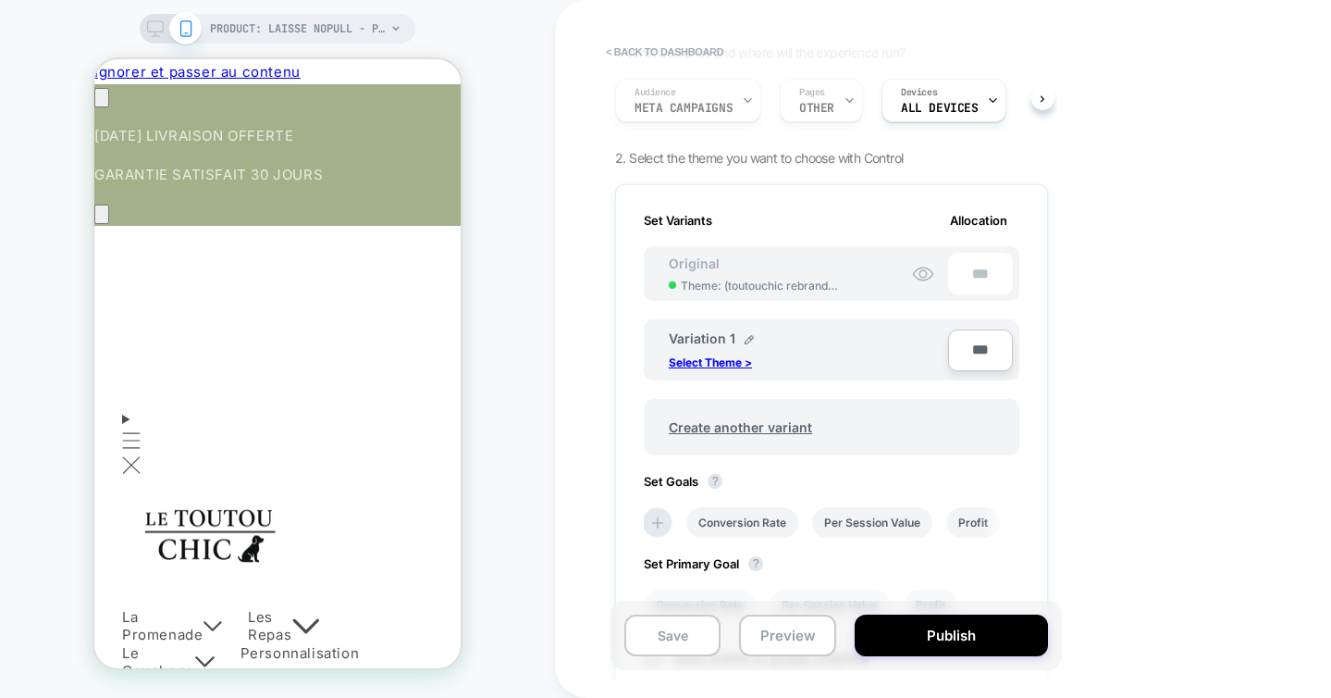
scroll to position [165, 0]
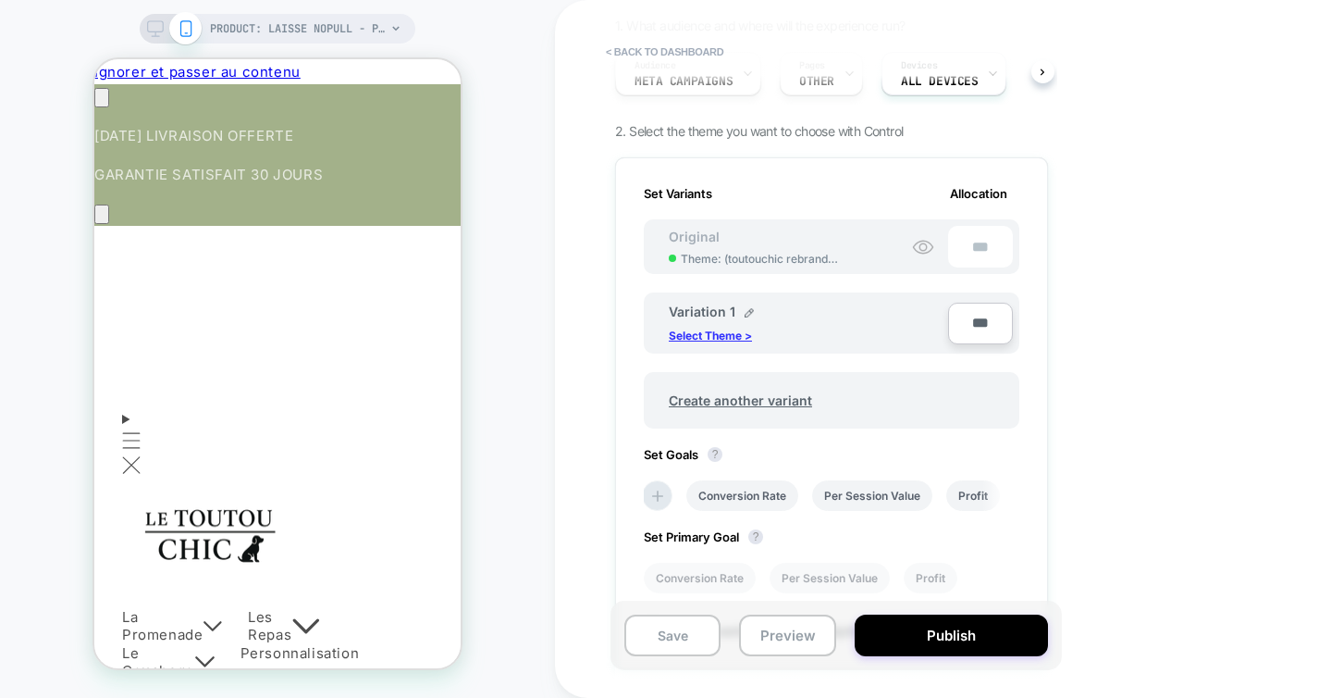
click at [725, 331] on p "Select Theme >" at bounding box center [710, 335] width 83 height 14
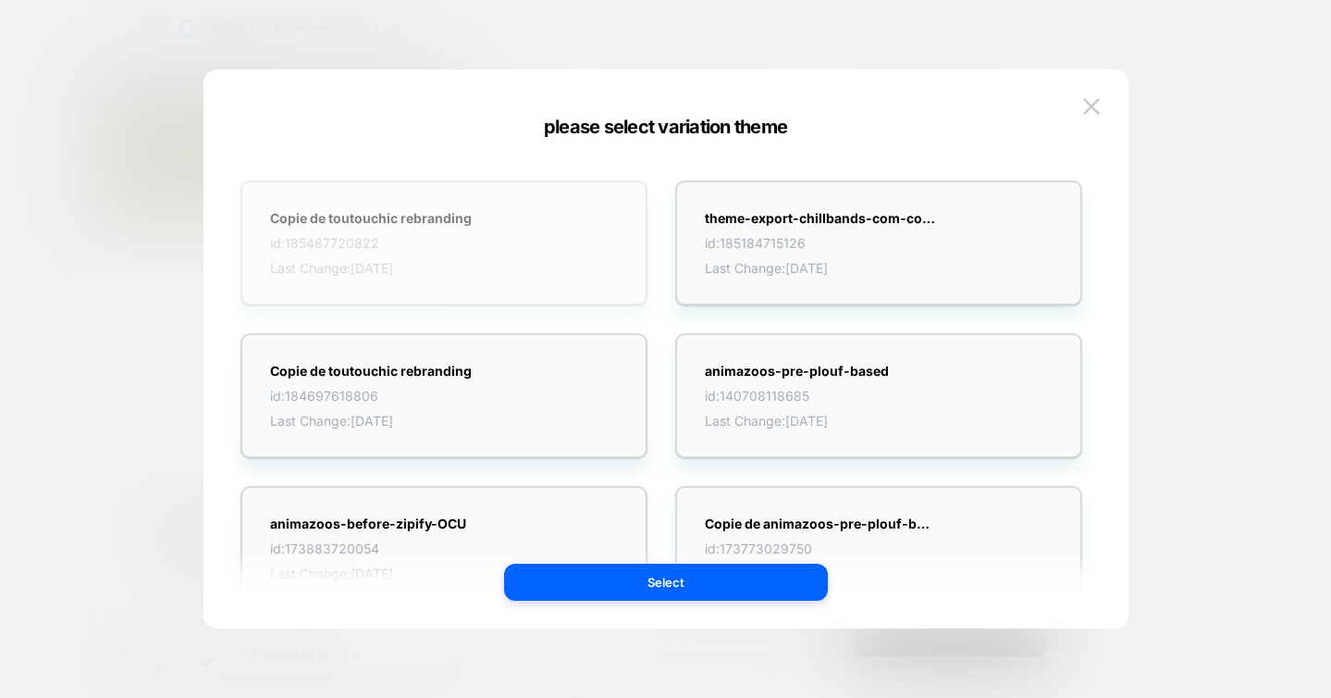
click at [538, 232] on div "Copie de toutouchic rebranding id: 185487720822 Last Change: 28/08/2025" at bounding box center [444, 242] width 407 height 125
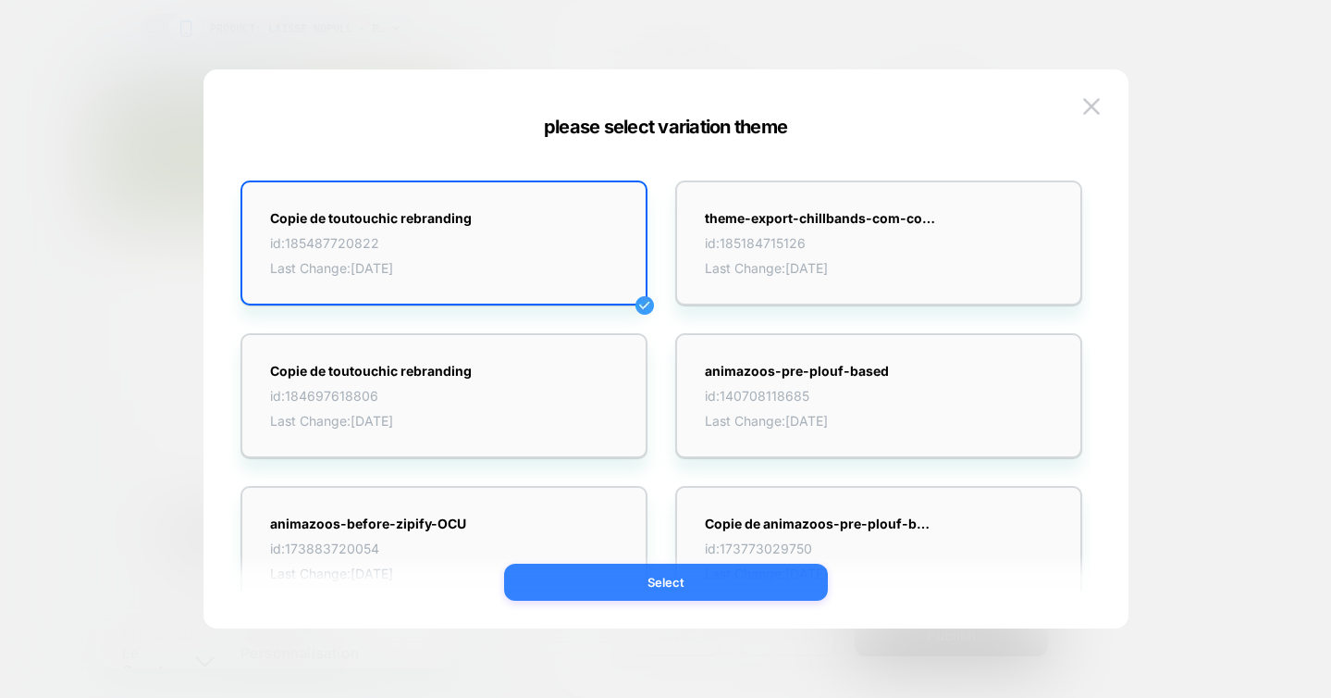
click at [636, 591] on button "Select" at bounding box center [666, 581] width 324 height 37
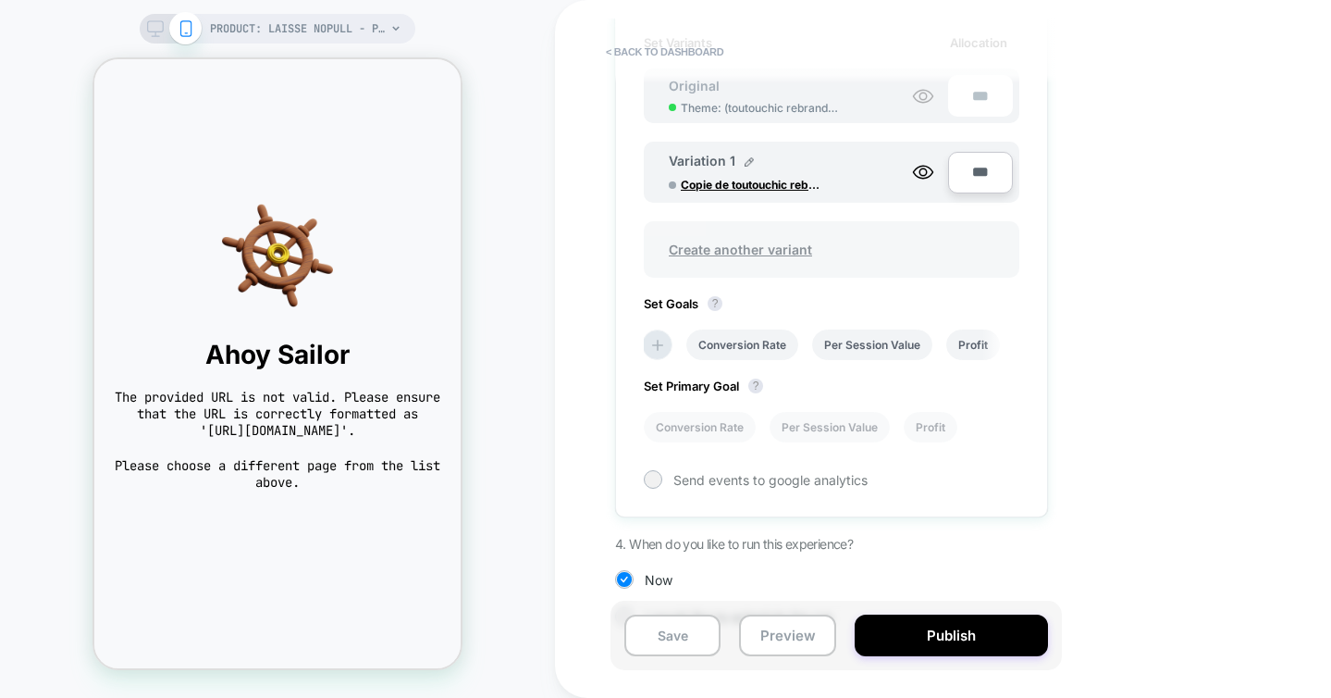
scroll to position [0, 0]
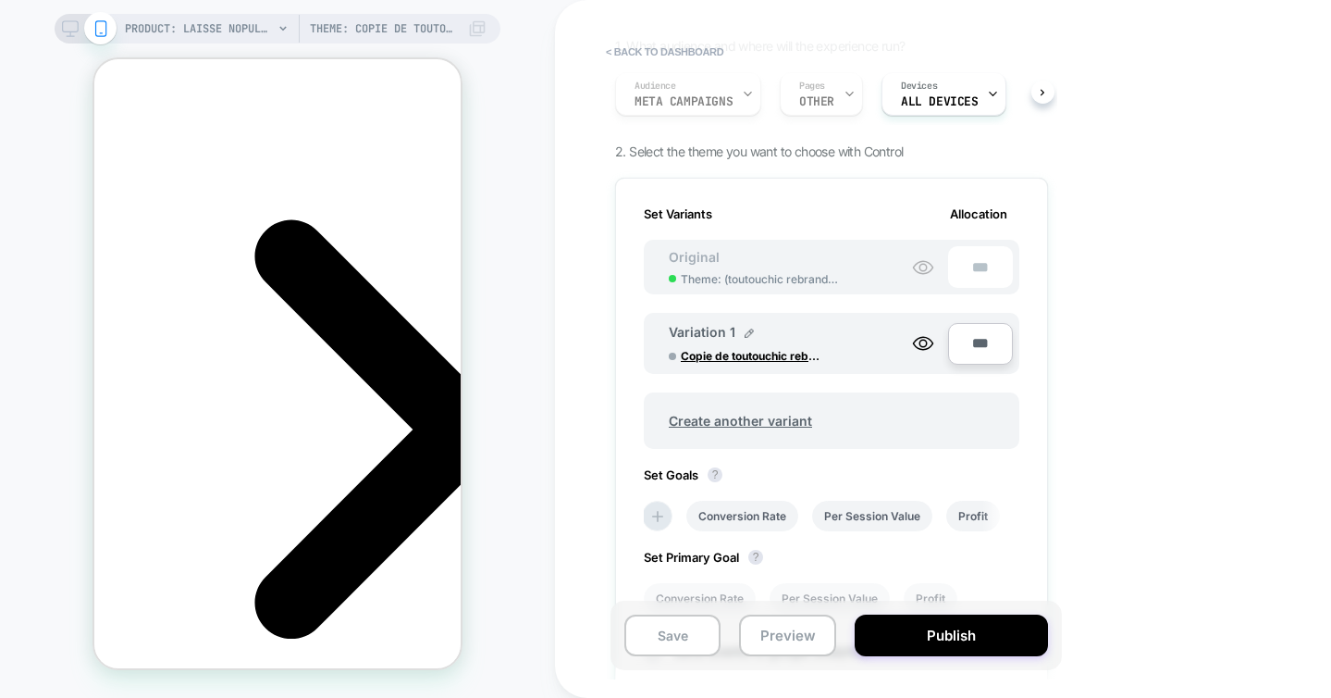
scroll to position [199, 0]
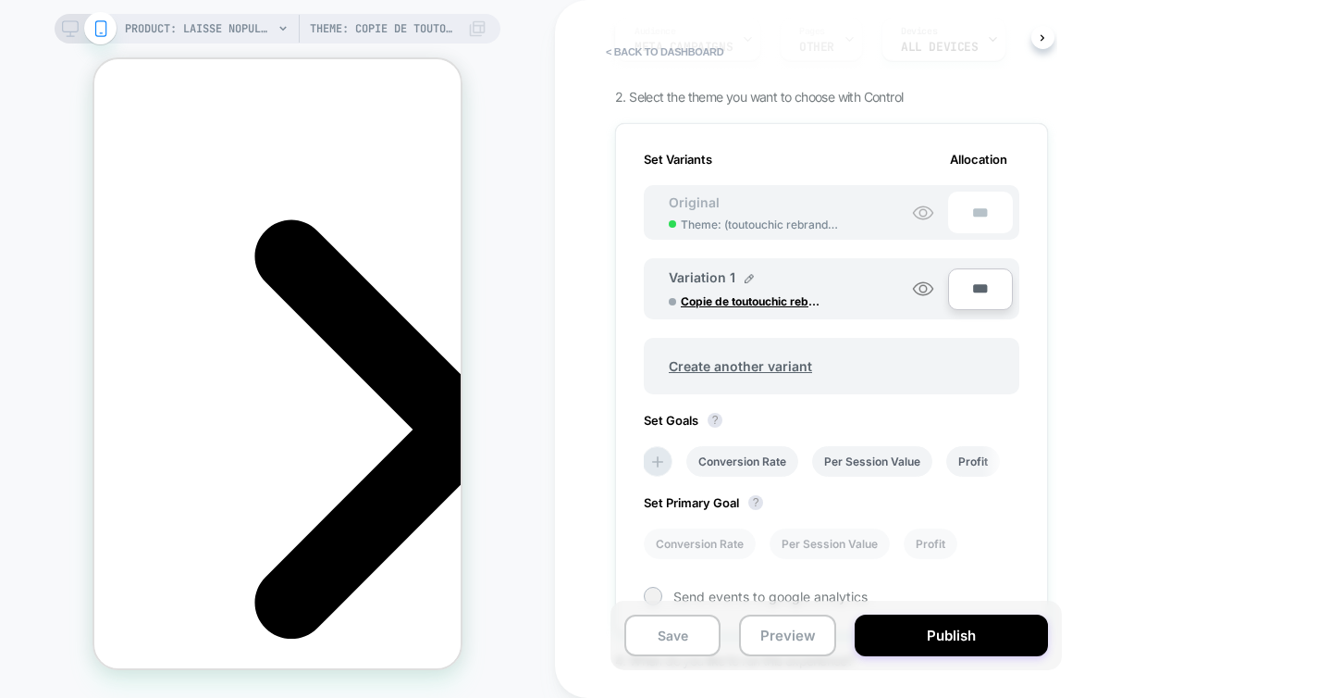
click at [920, 284] on icon at bounding box center [923, 289] width 22 height 22
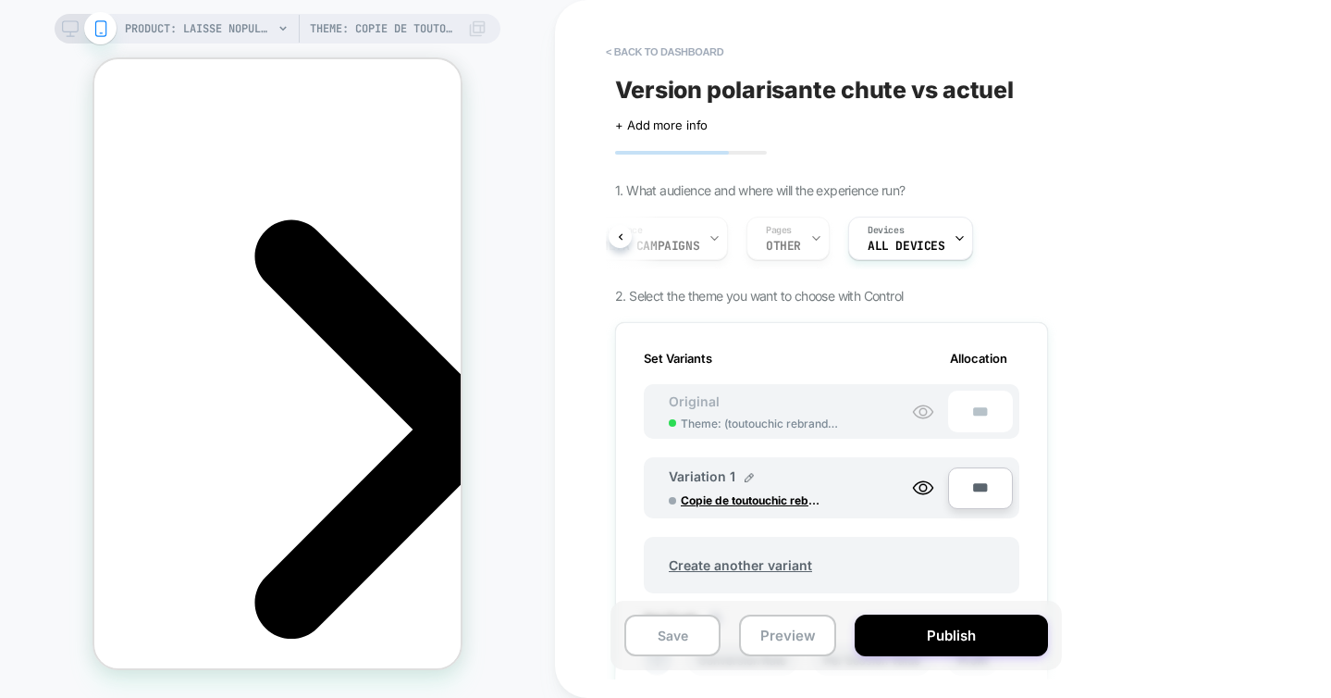
scroll to position [0, 261]
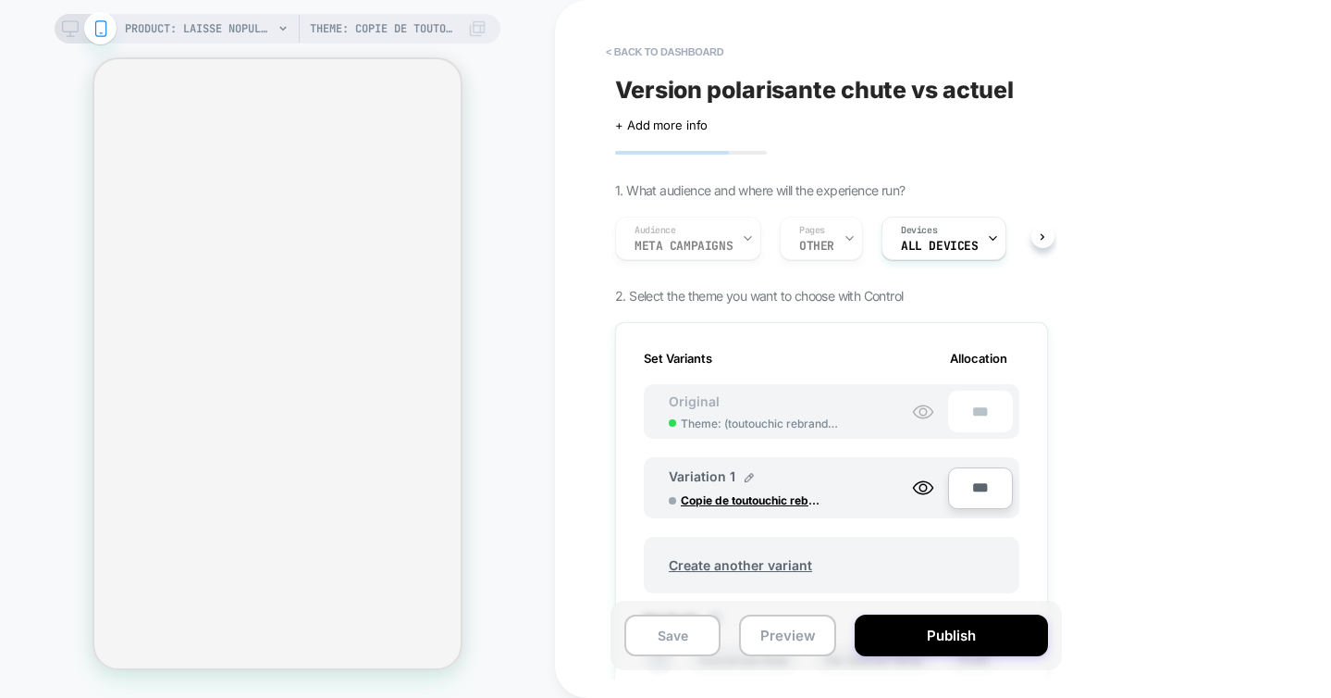
scroll to position [0, 2]
click at [686, 354] on span "Set Variants" at bounding box center [678, 358] width 68 height 15
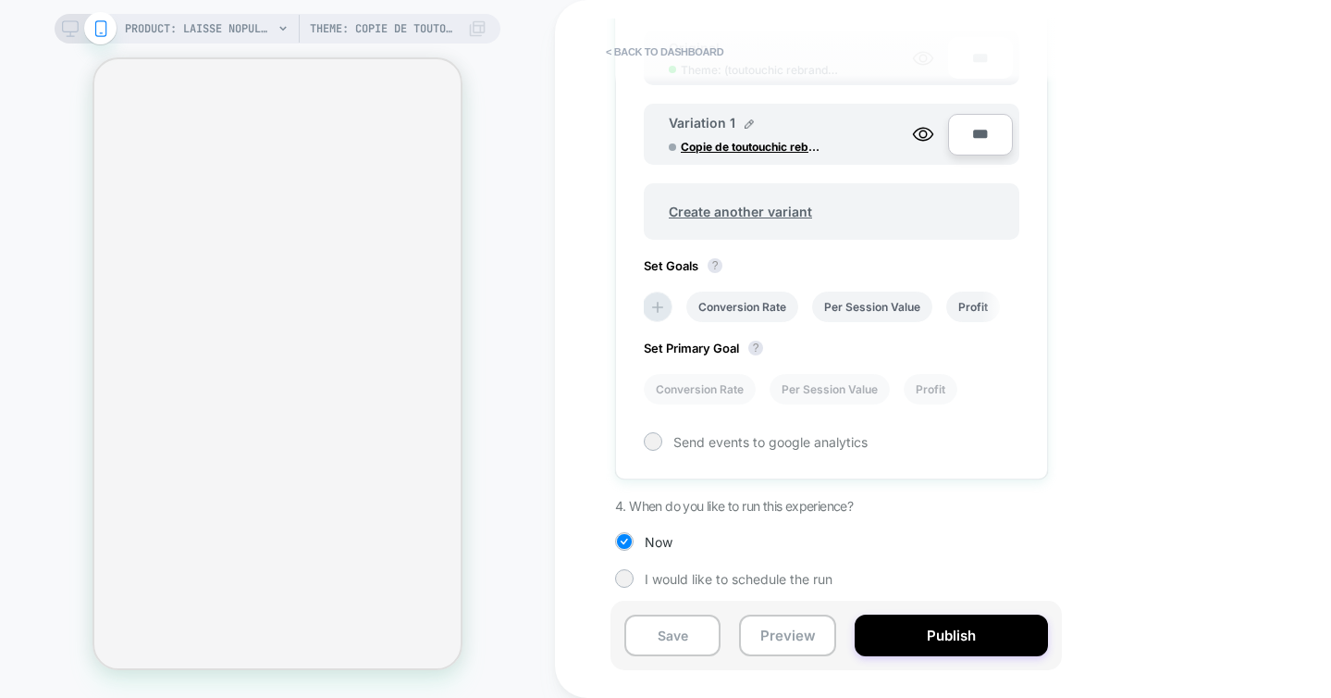
scroll to position [352, 0]
click at [656, 438] on div at bounding box center [653, 442] width 14 height 14
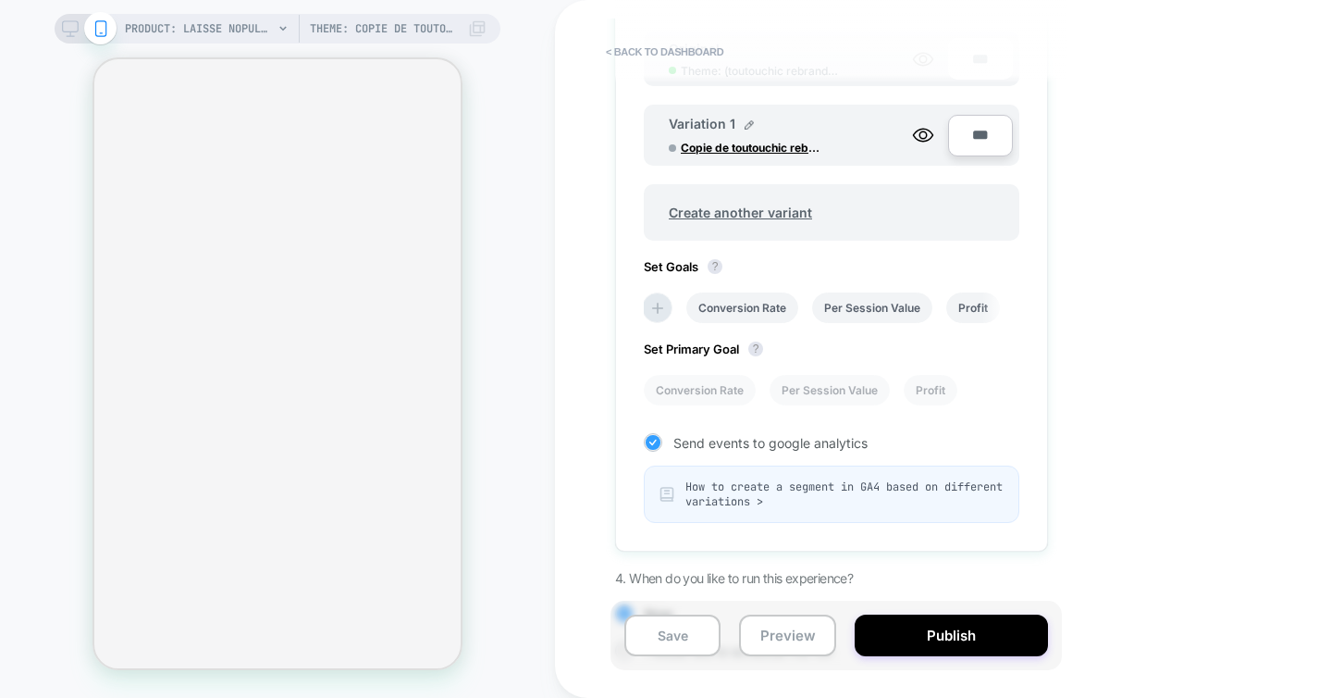
click at [652, 442] on icon at bounding box center [652, 442] width 7 height 6
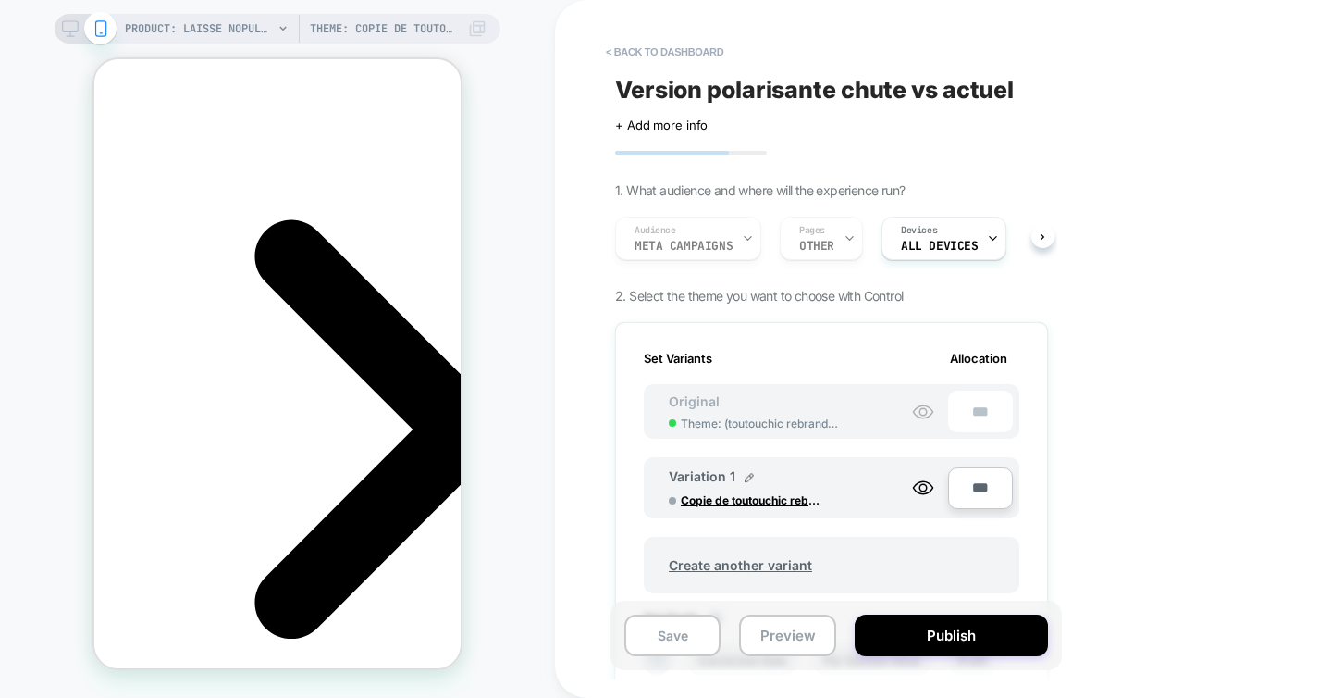
scroll to position [0, 0]
click at [669, 56] on button "< back to dashboard" at bounding box center [665, 52] width 136 height 30
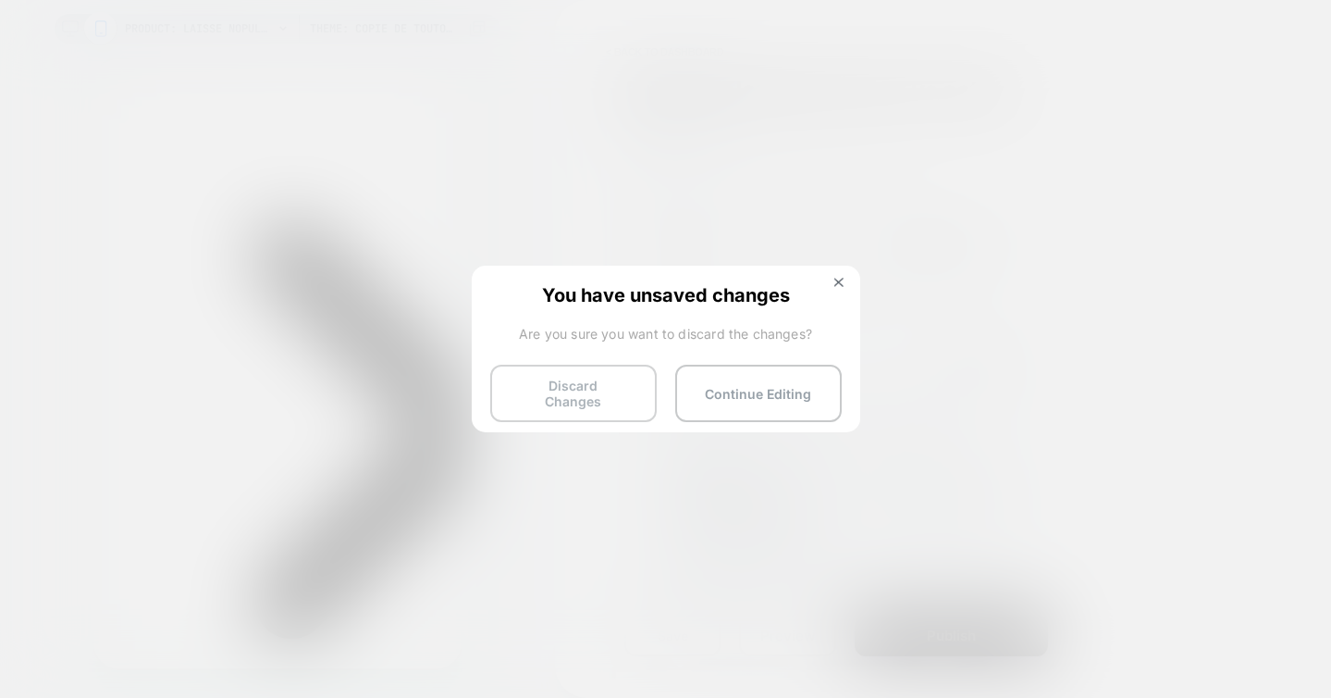
click at [602, 398] on button "Discard Changes" at bounding box center [573, 392] width 167 height 57
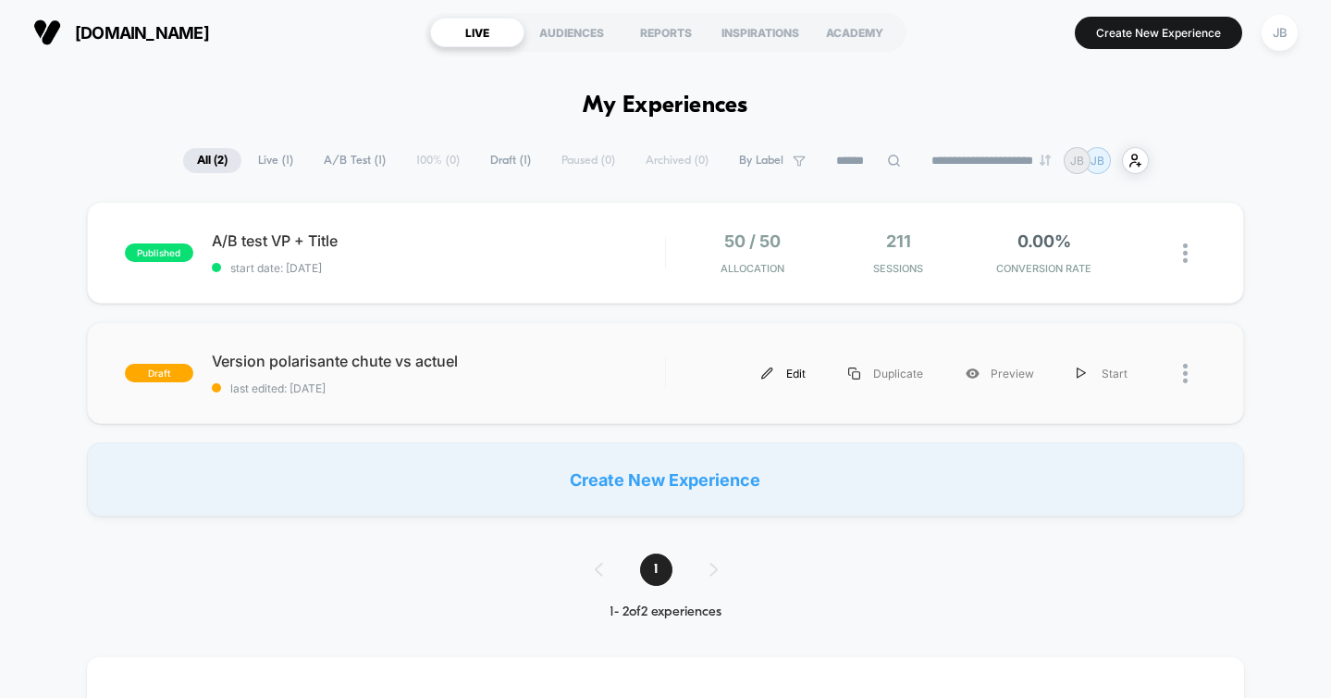
click at [772, 370] on img at bounding box center [767, 373] width 12 height 12
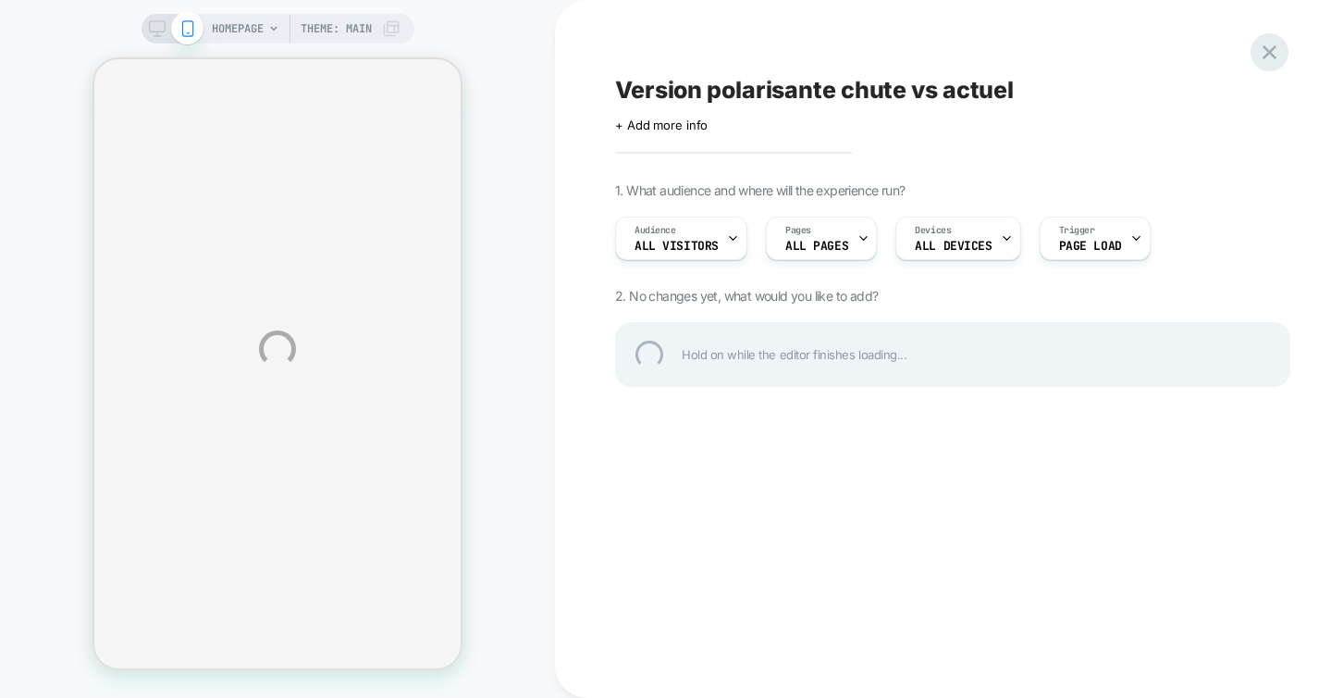
click at [1262, 53] on div at bounding box center [1270, 52] width 38 height 38
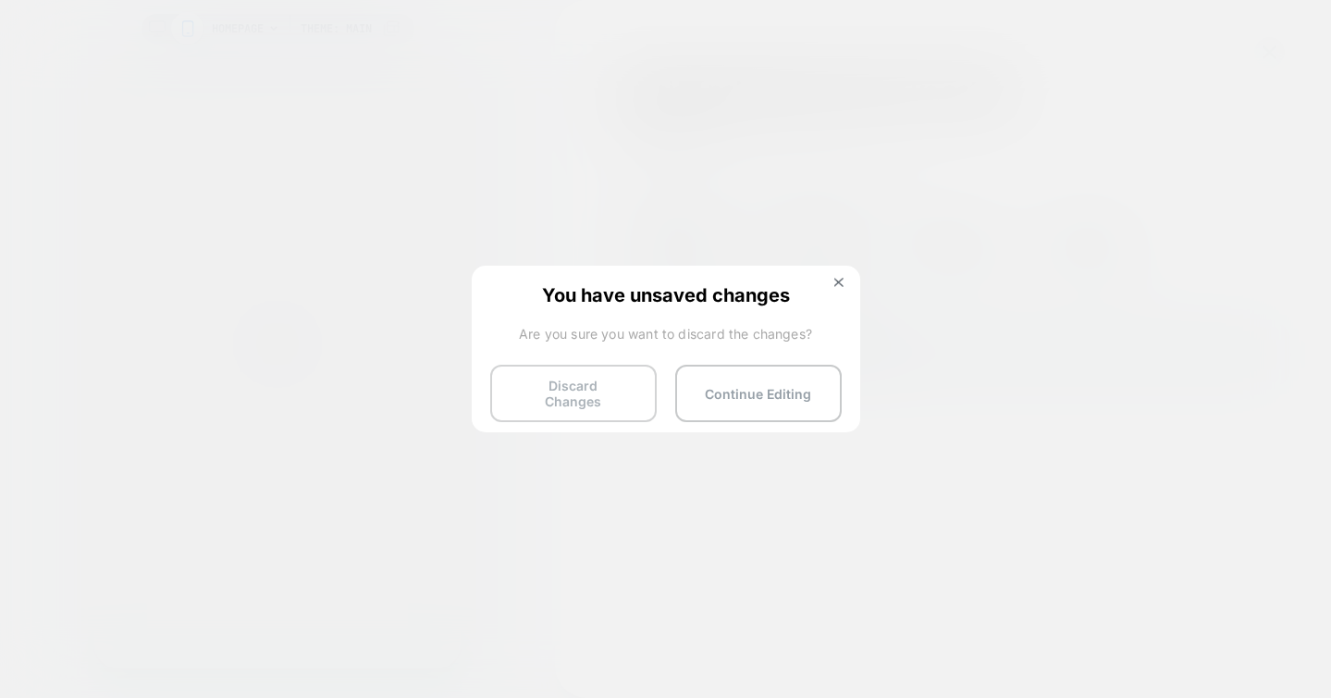
click at [627, 390] on button "Discard Changes" at bounding box center [573, 392] width 167 height 57
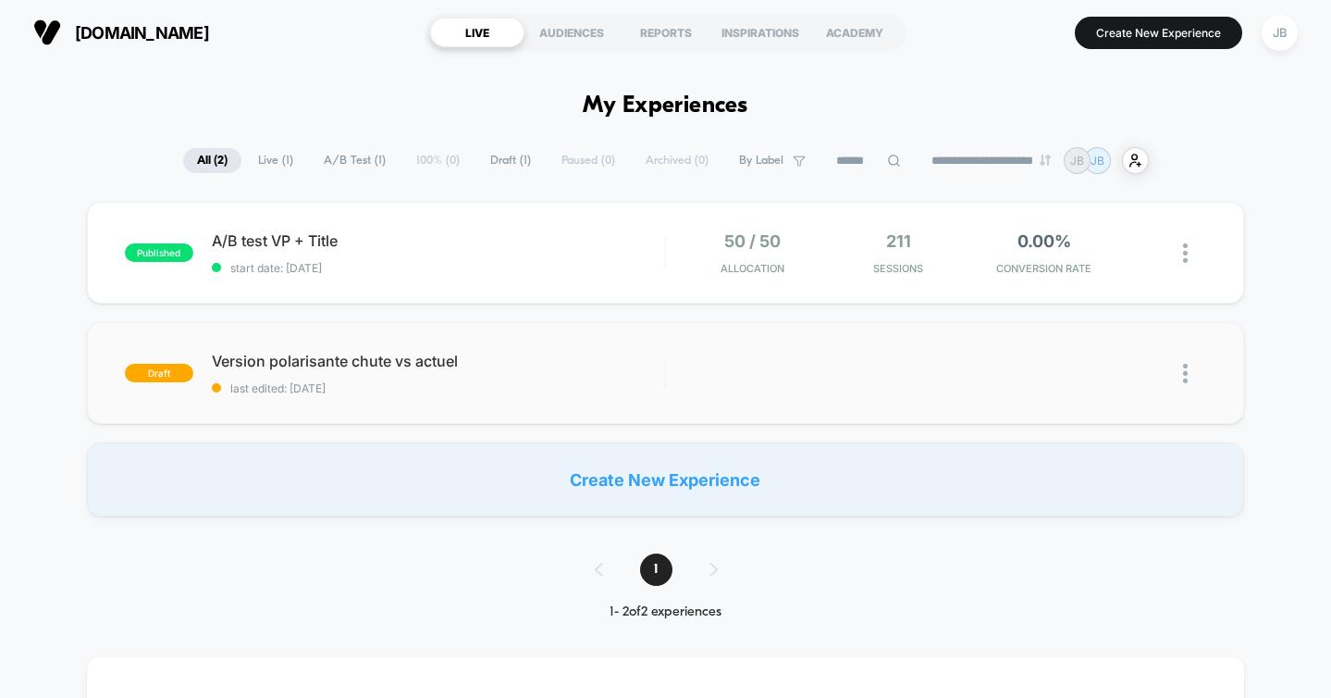
click at [1178, 369] on div at bounding box center [1178, 373] width 58 height 42
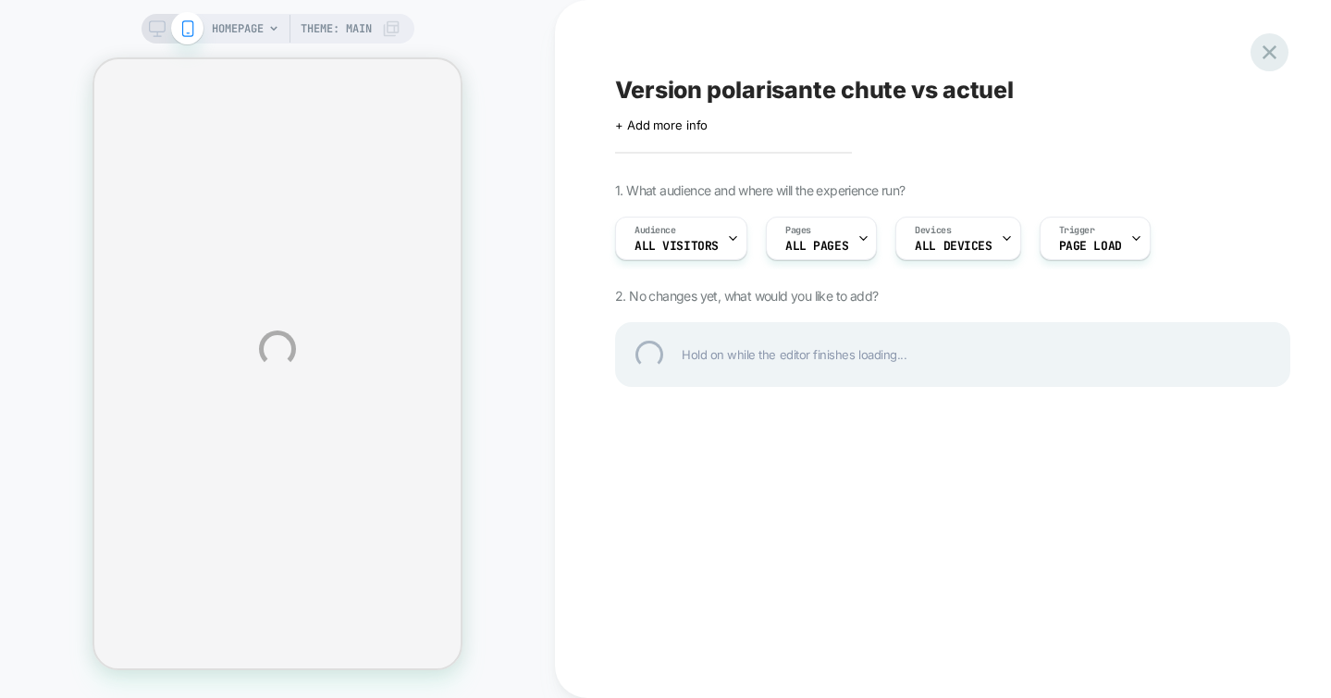
click at [1270, 50] on div at bounding box center [1270, 52] width 38 height 38
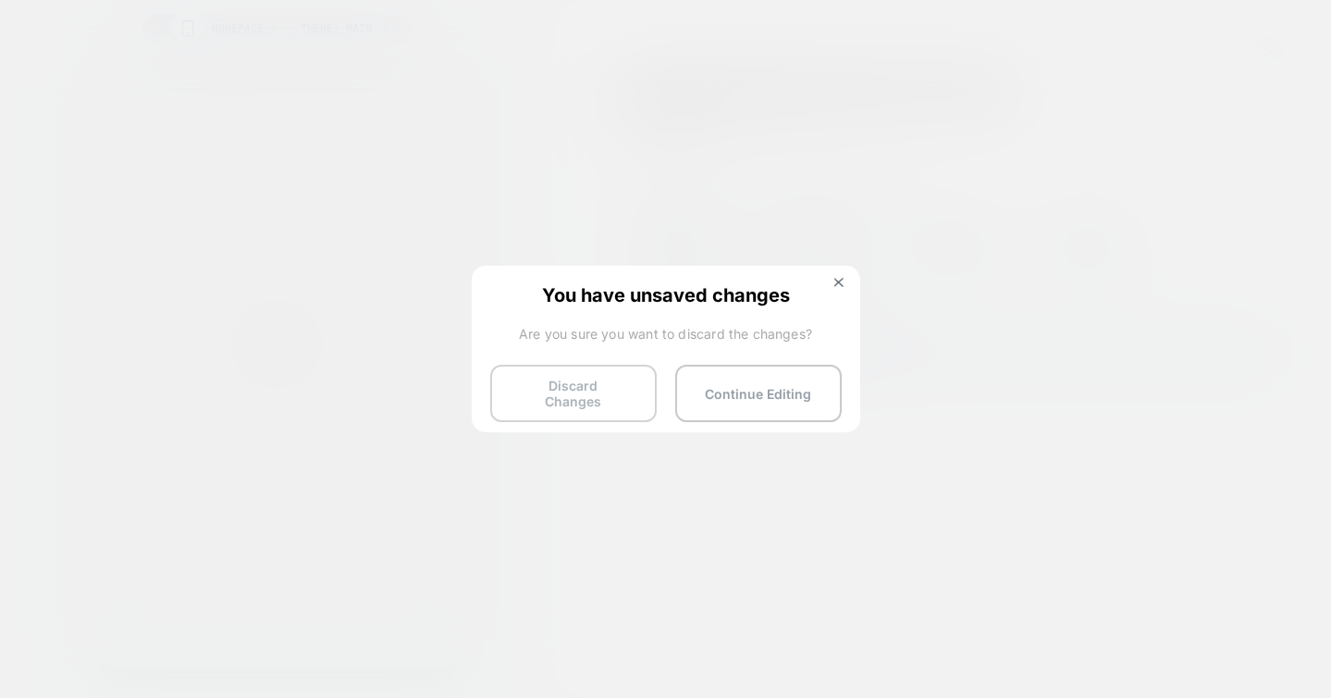
click at [608, 383] on button "Discard Changes" at bounding box center [573, 392] width 167 height 57
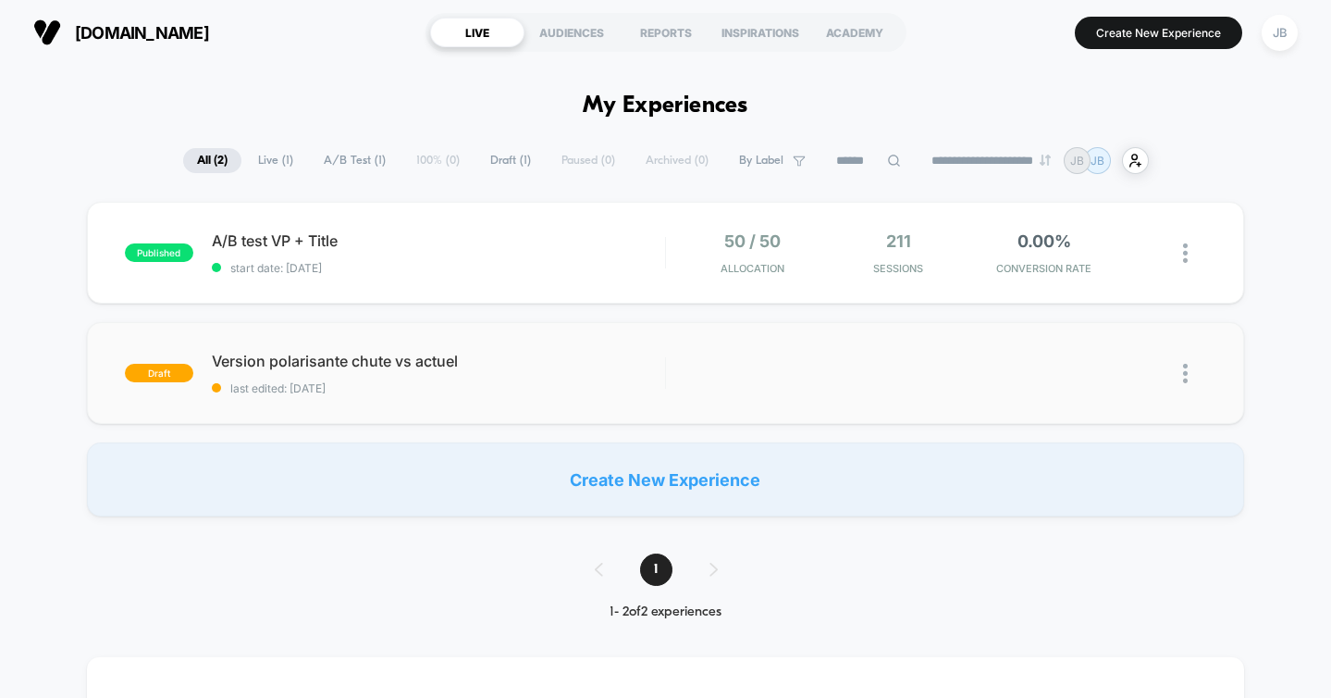
click at [1185, 381] on img at bounding box center [1185, 373] width 5 height 19
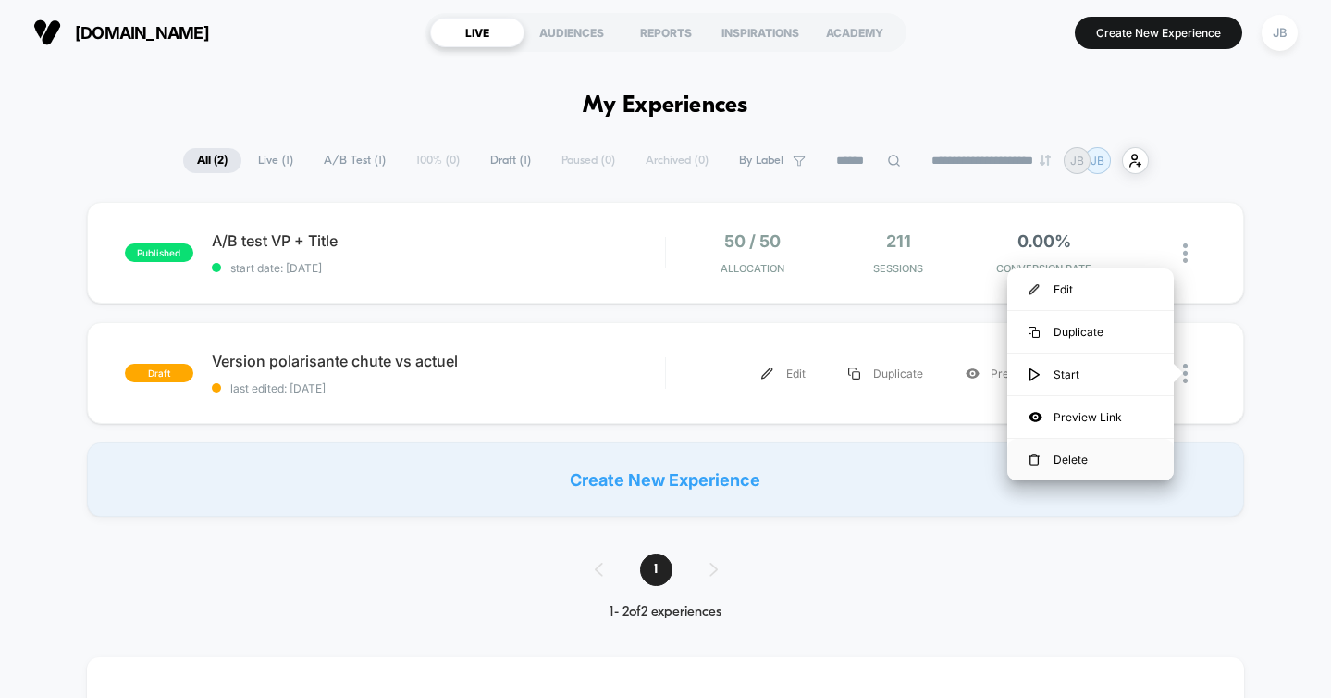
click at [1075, 458] on div "Delete" at bounding box center [1090, 460] width 167 height 42
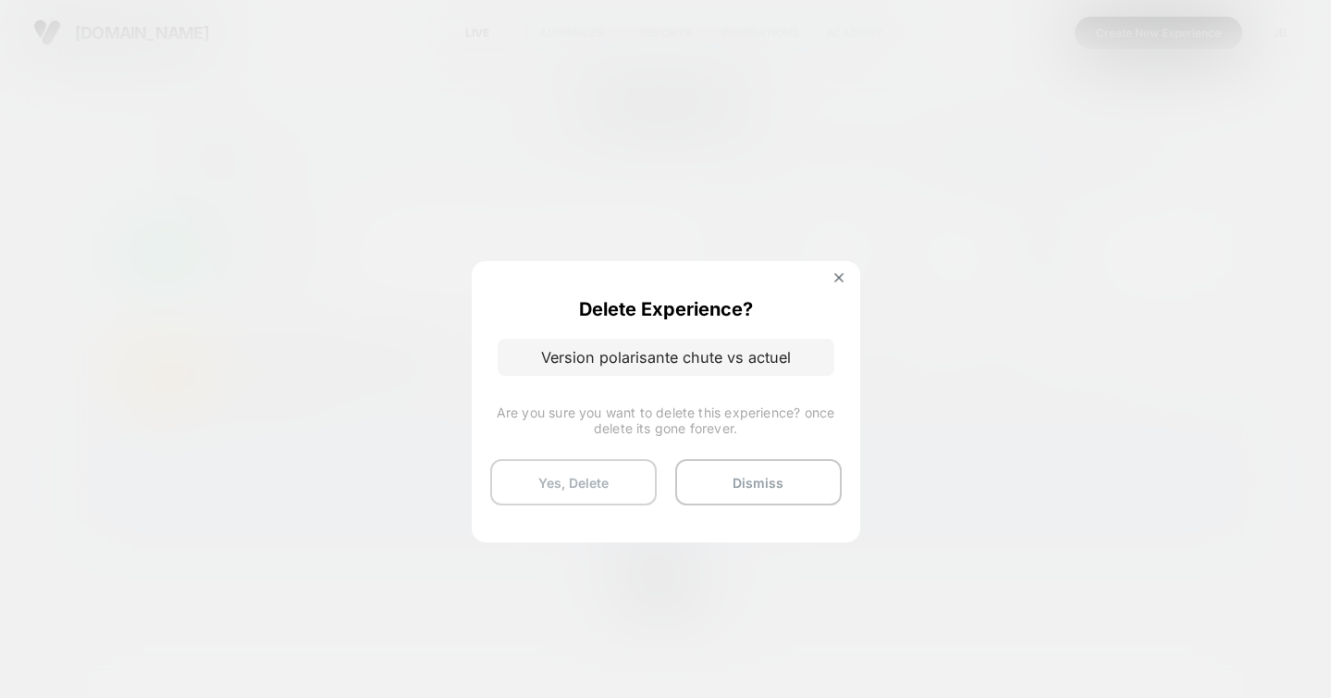
click at [611, 476] on button "Yes, Delete" at bounding box center [573, 482] width 167 height 46
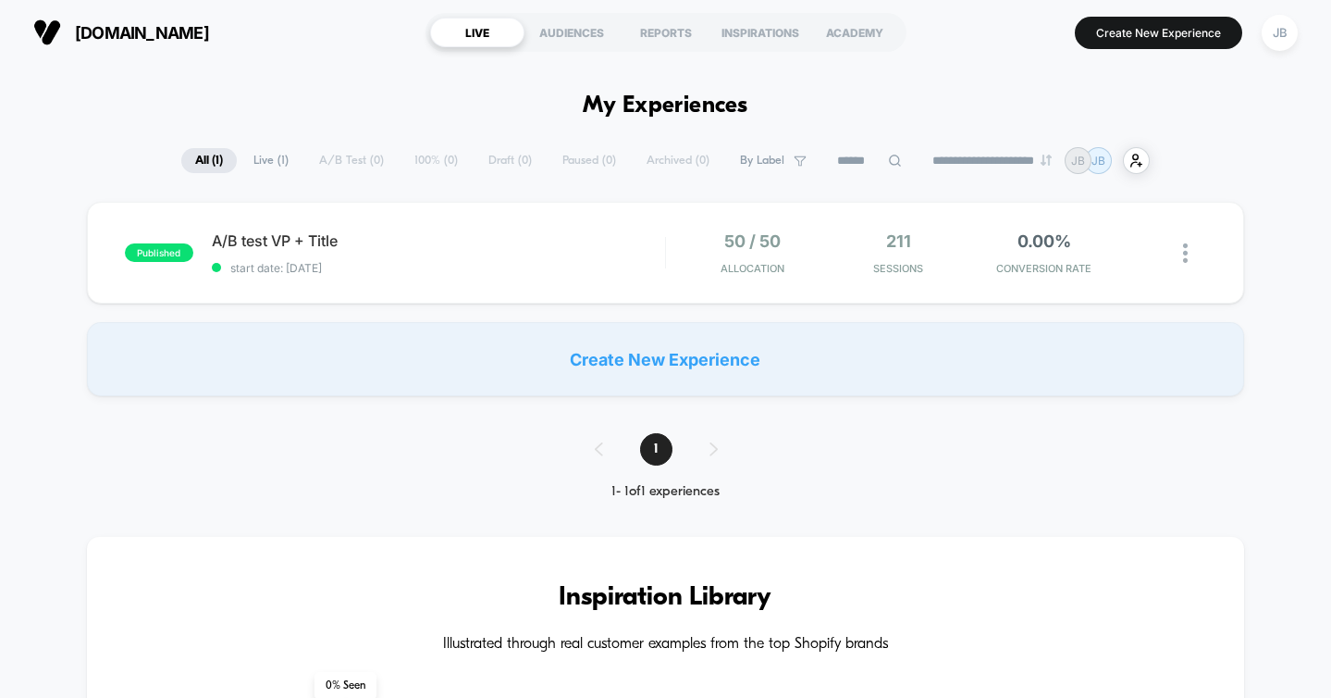
click at [673, 378] on div "Create New Experience" at bounding box center [666, 359] width 1158 height 74
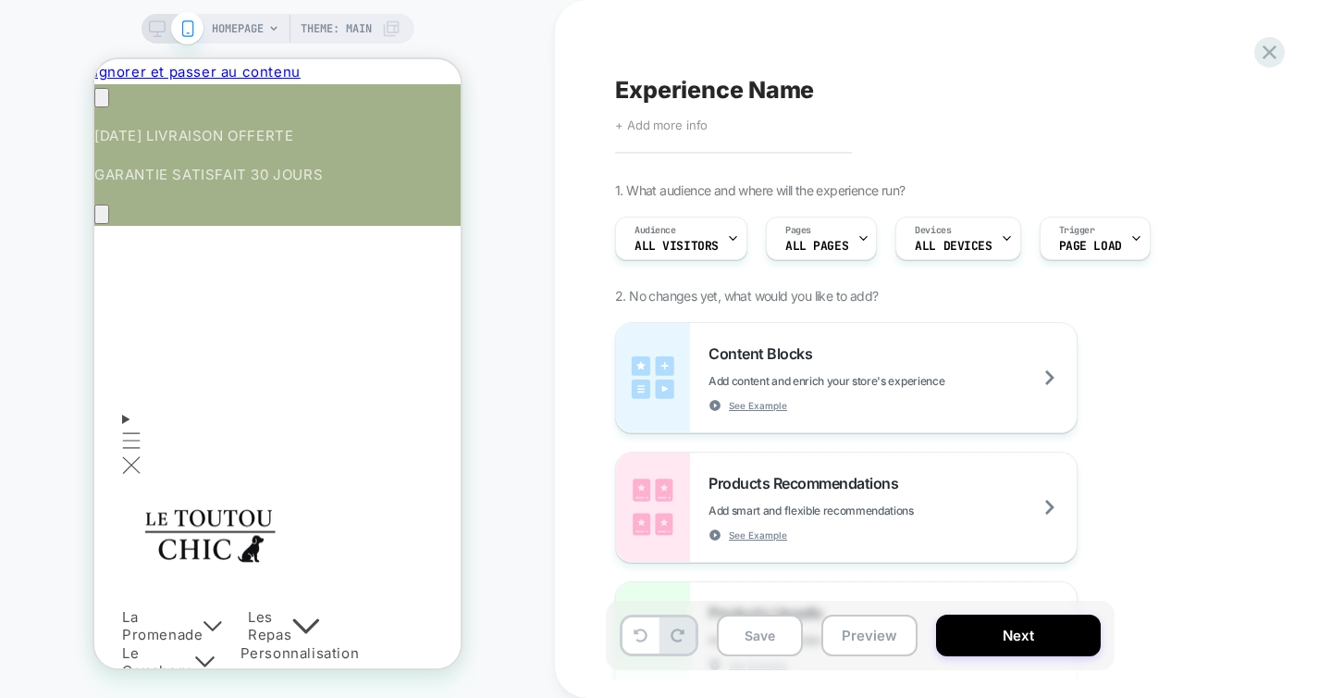
click at [674, 129] on span "+ Add more info" at bounding box center [661, 124] width 93 height 15
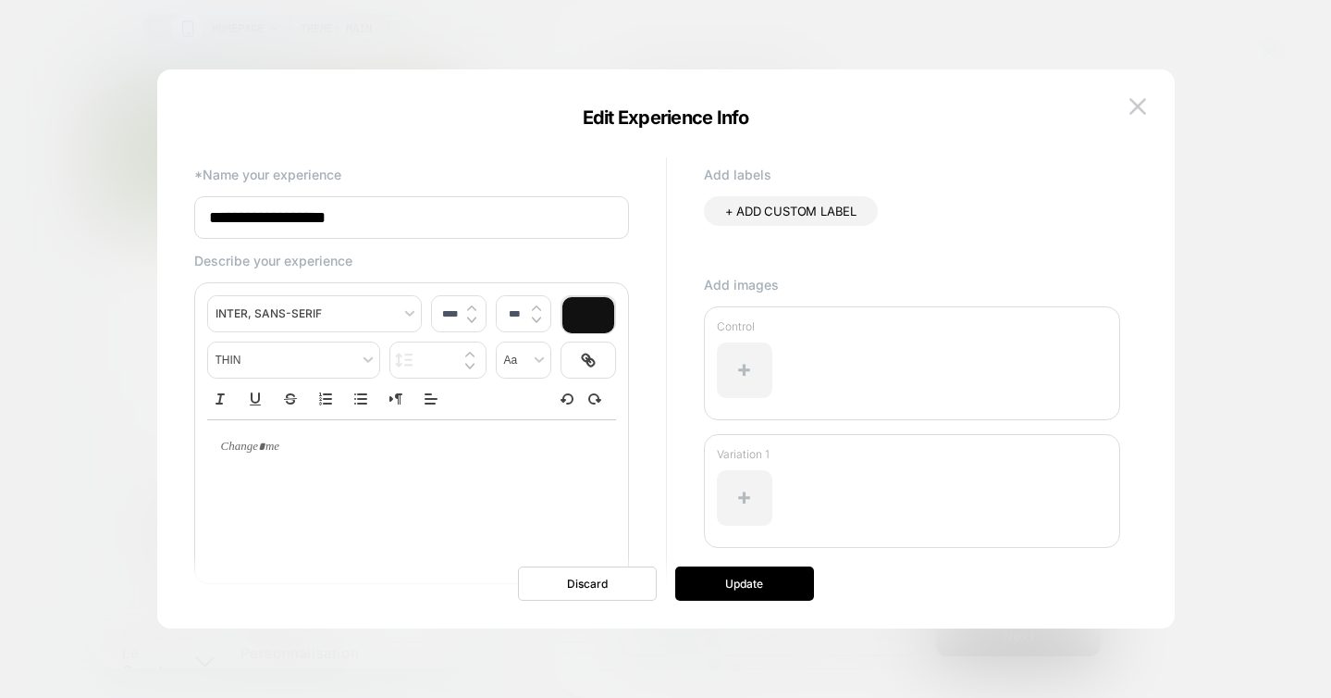
click at [422, 211] on input "**********" at bounding box center [411, 217] width 435 height 43
type input "**********"
type input "****"
click at [380, 474] on div at bounding box center [411, 447] width 409 height 54
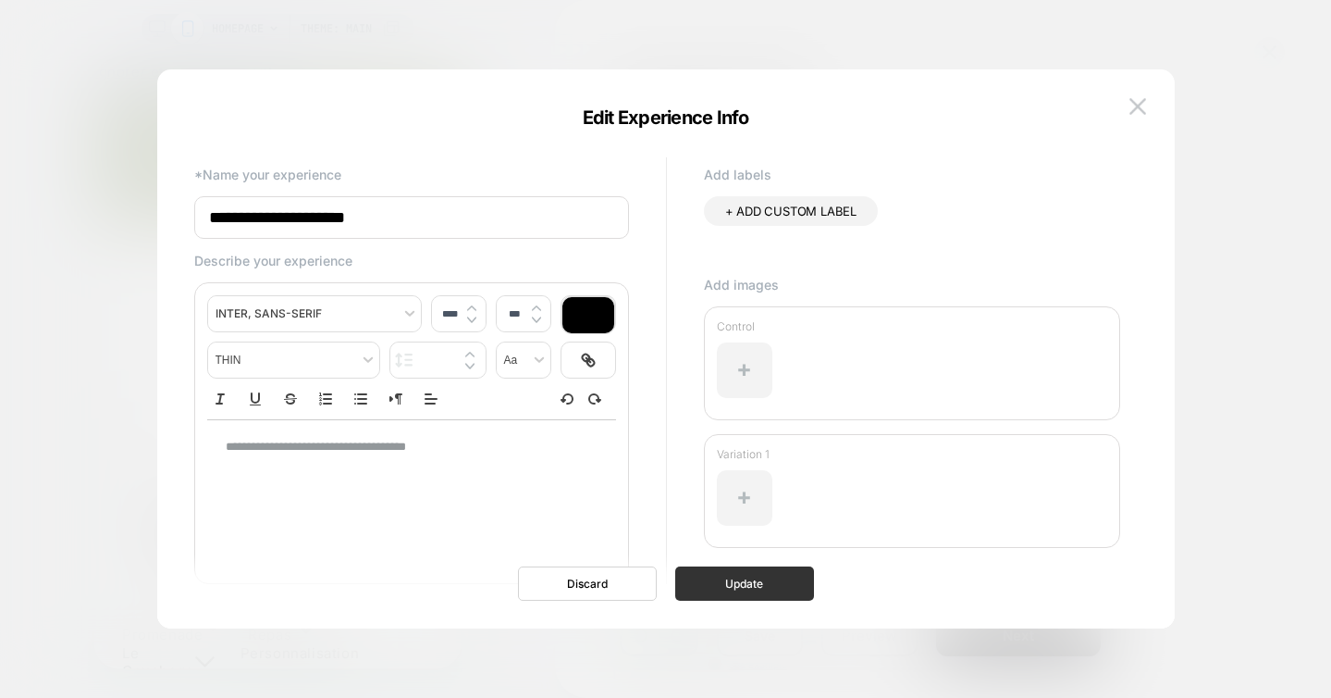
click at [719, 580] on button "Update" at bounding box center [744, 583] width 139 height 34
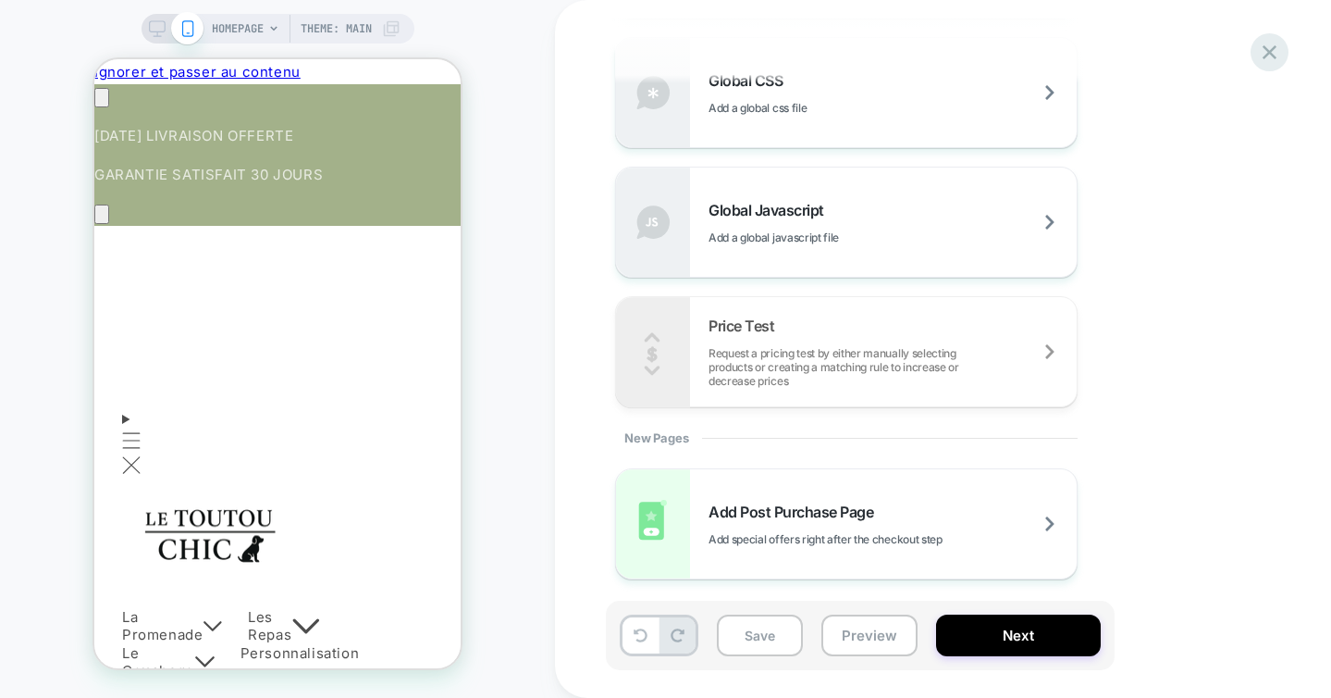
click at [1273, 40] on icon at bounding box center [1269, 52] width 25 height 25
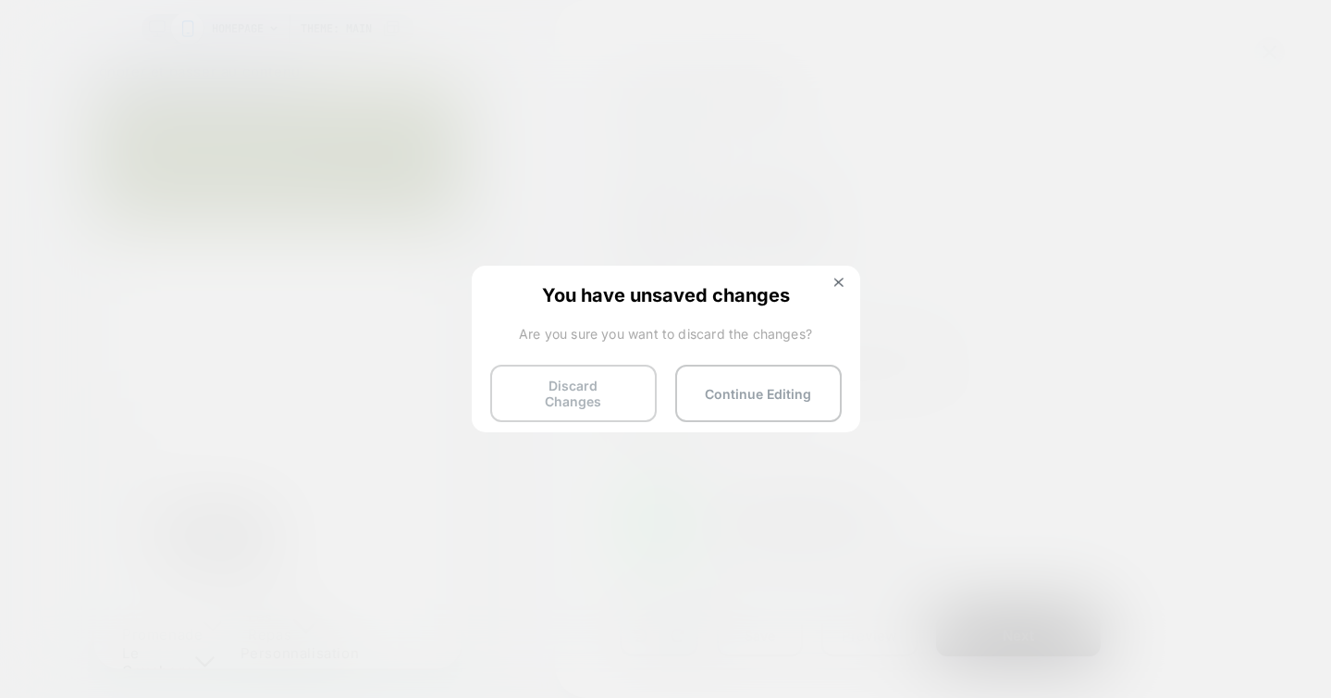
click at [603, 394] on button "Discard Changes" at bounding box center [573, 392] width 167 height 57
